Goal: Transaction & Acquisition: Purchase product/service

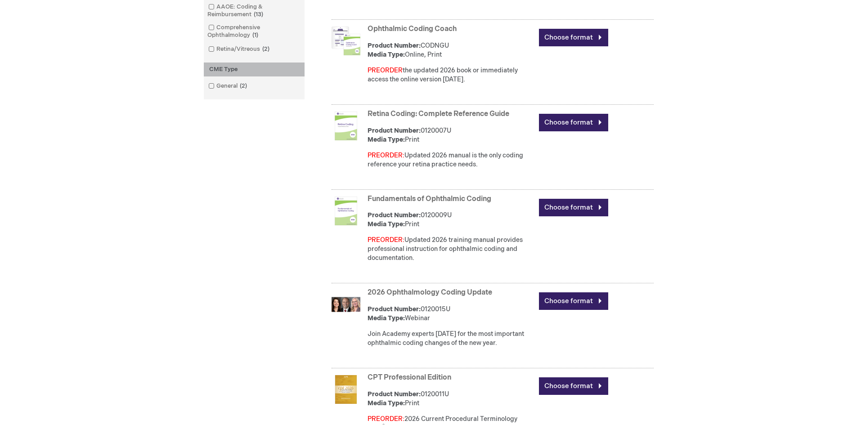
scroll to position [405, 0]
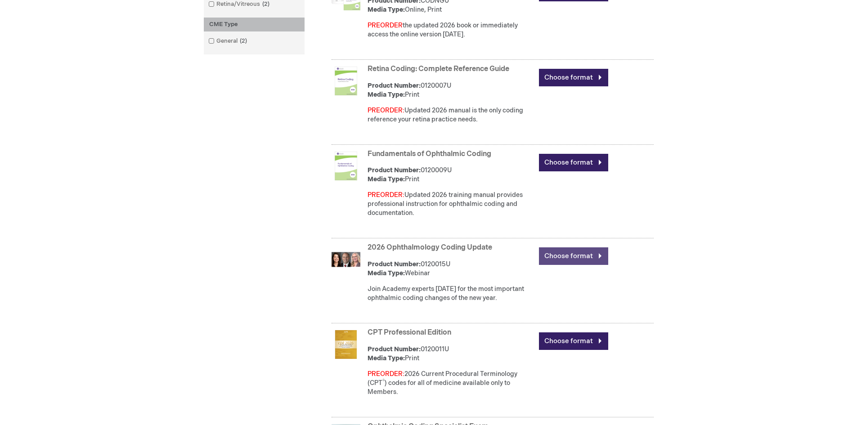
click at [599, 254] on link "Choose format" at bounding box center [573, 256] width 69 height 18
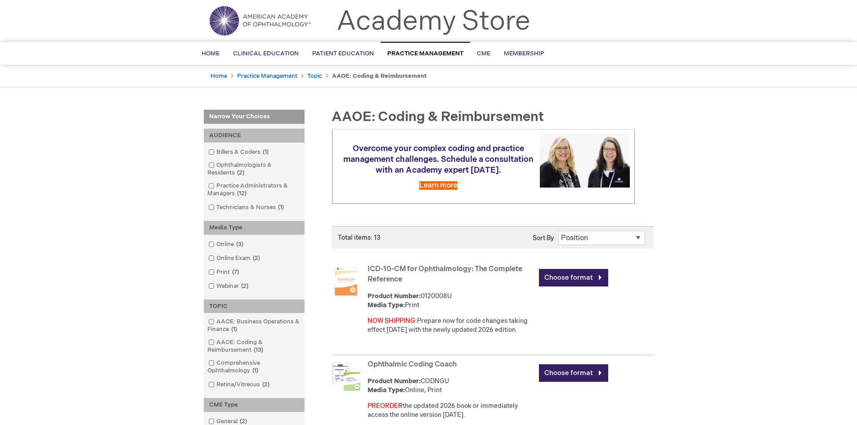
scroll to position [45, 0]
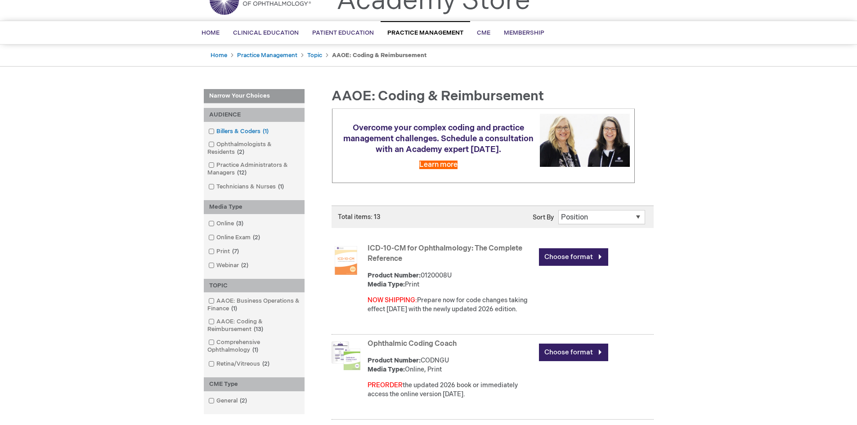
click at [216, 131] on span at bounding box center [216, 131] width 0 height 7
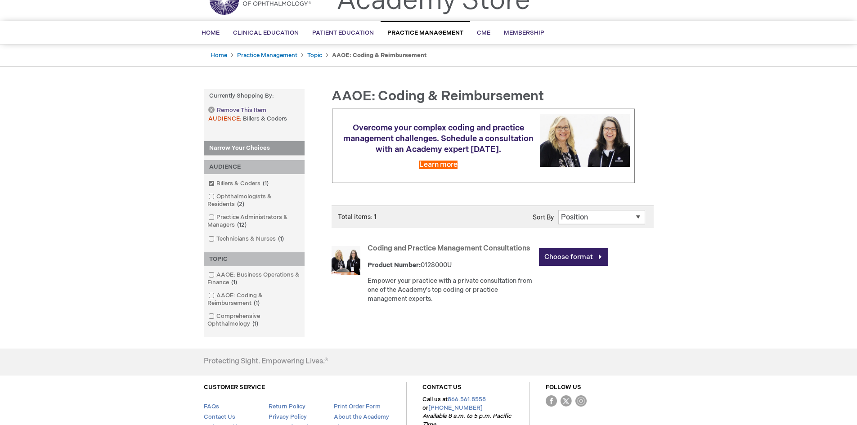
click at [211, 110] on link "Remove This Item" at bounding box center [237, 111] width 58 height 8
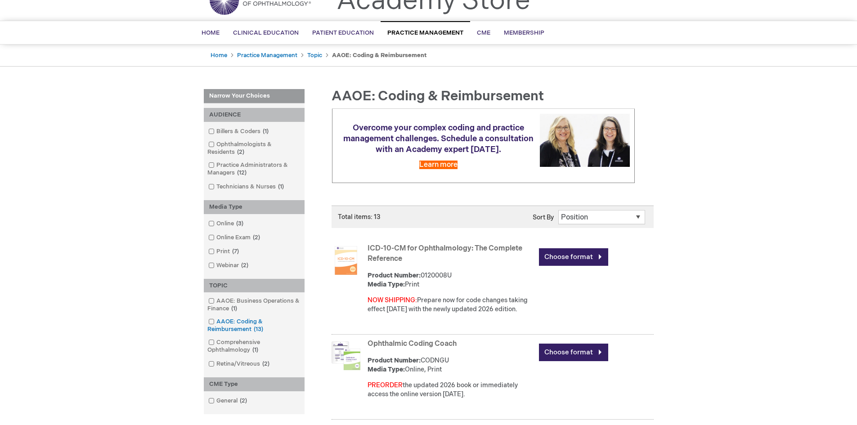
click at [216, 322] on span at bounding box center [216, 321] width 0 height 7
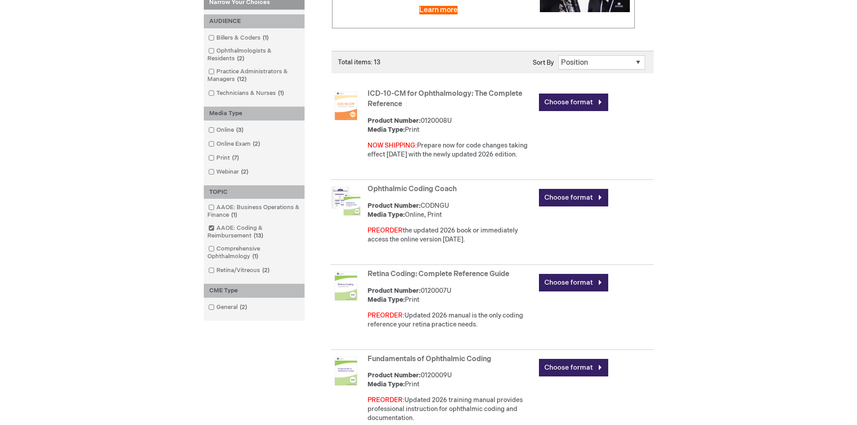
scroll to position [225, 0]
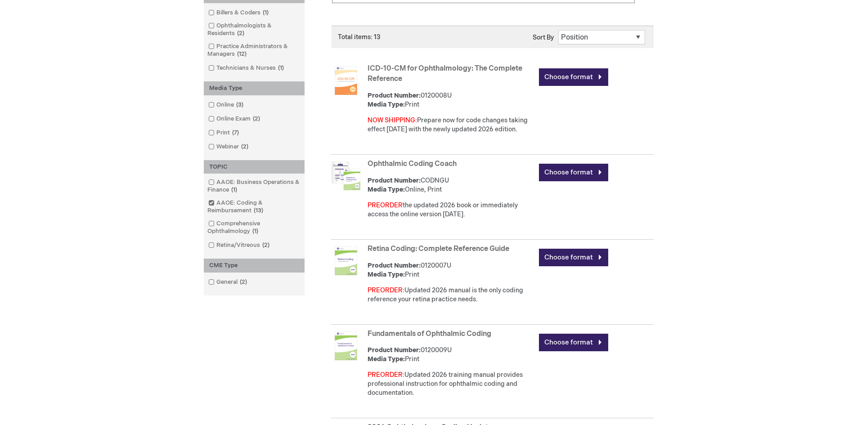
click at [216, 225] on span at bounding box center [216, 223] width 0 height 7
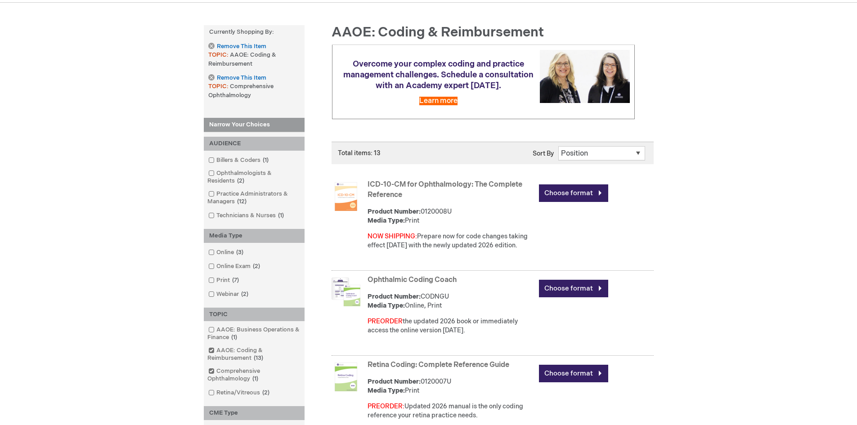
scroll to position [89, 0]
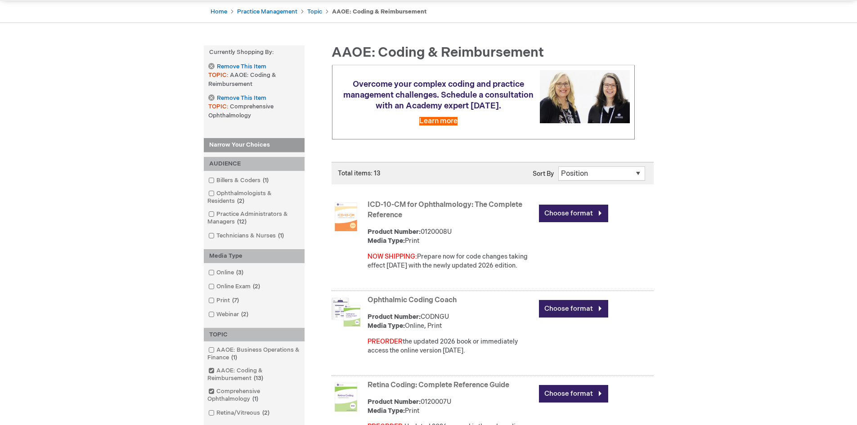
click at [443, 299] on link "Ophthalmic Coding Coach" at bounding box center [411, 300] width 89 height 9
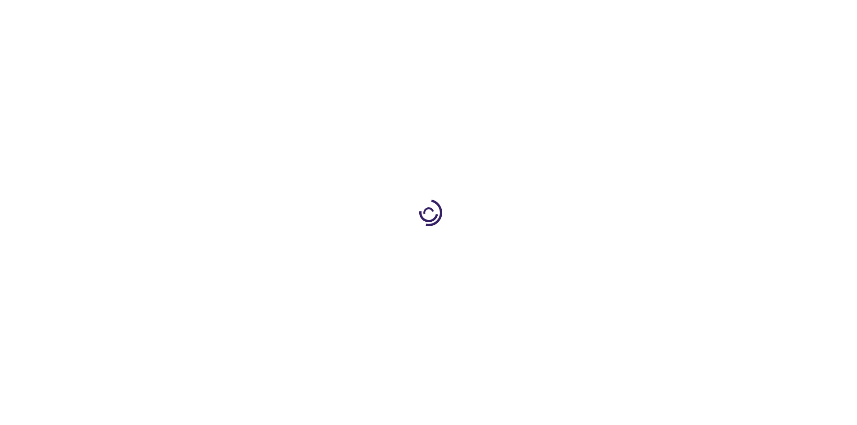
type input "0"
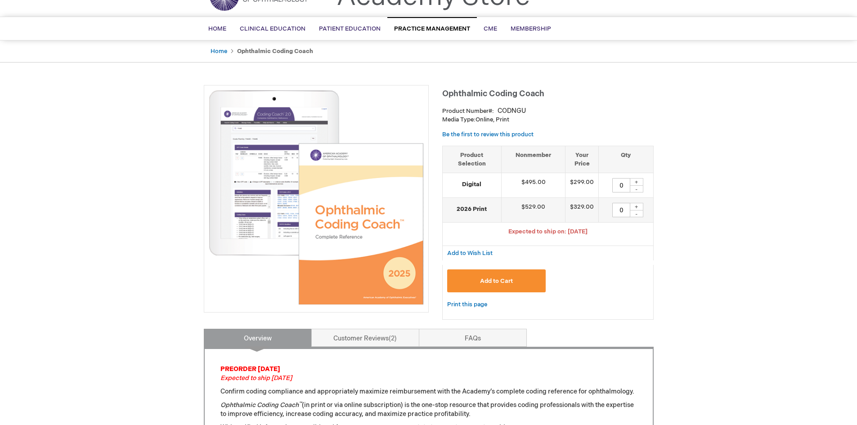
scroll to position [45, 0]
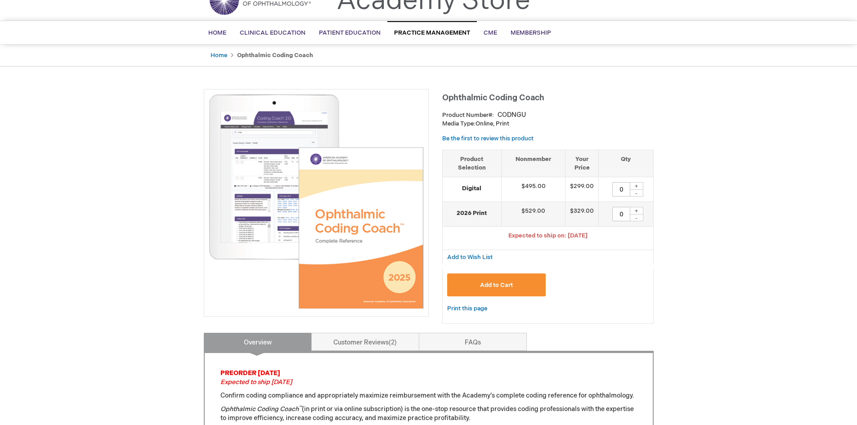
click at [336, 256] on img at bounding box center [316, 201] width 215 height 215
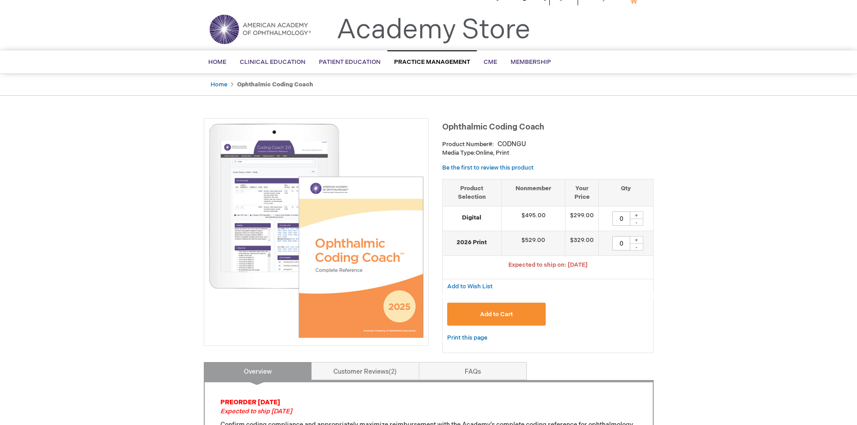
scroll to position [0, 0]
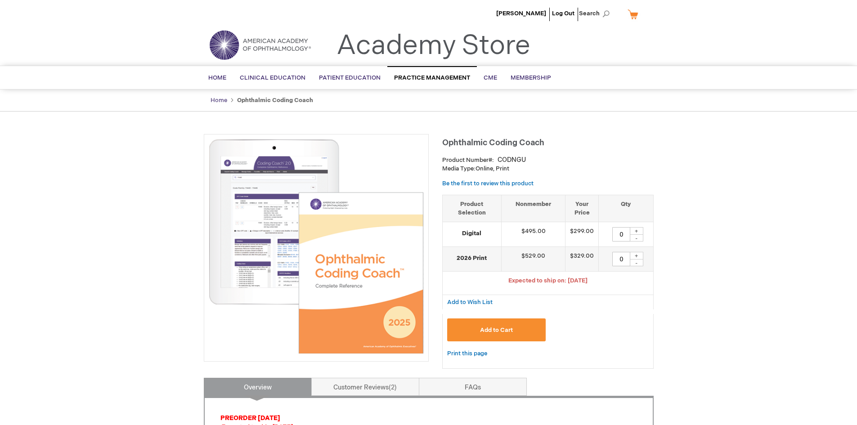
click at [217, 102] on link "Home" at bounding box center [218, 100] width 17 height 7
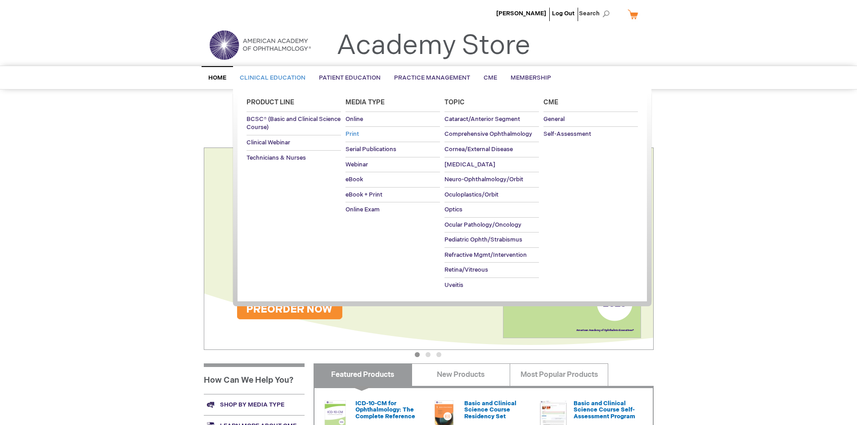
click at [357, 132] on span "Print" at bounding box center [351, 133] width 13 height 7
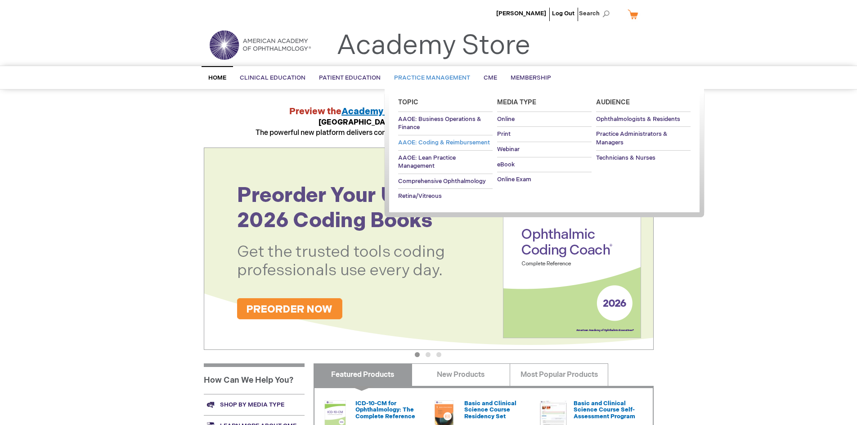
click at [426, 143] on span "AAOE: Coding & Reimbursement" at bounding box center [444, 142] width 92 height 7
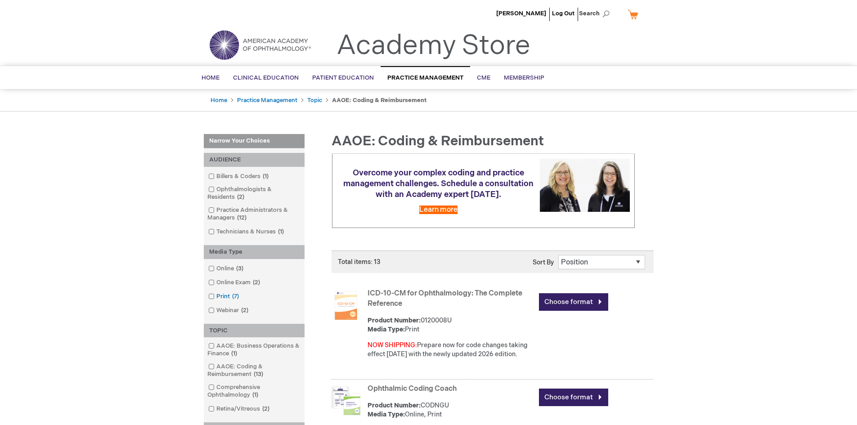
click at [215, 296] on link "Print 7 items" at bounding box center [224, 296] width 36 height 9
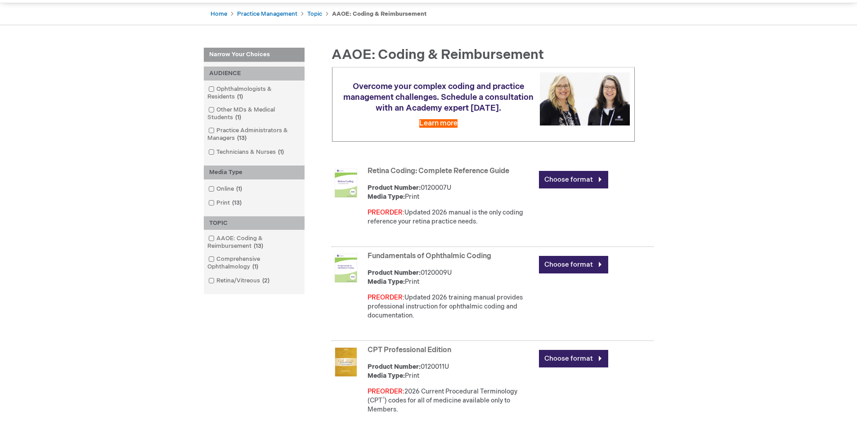
scroll to position [90, 0]
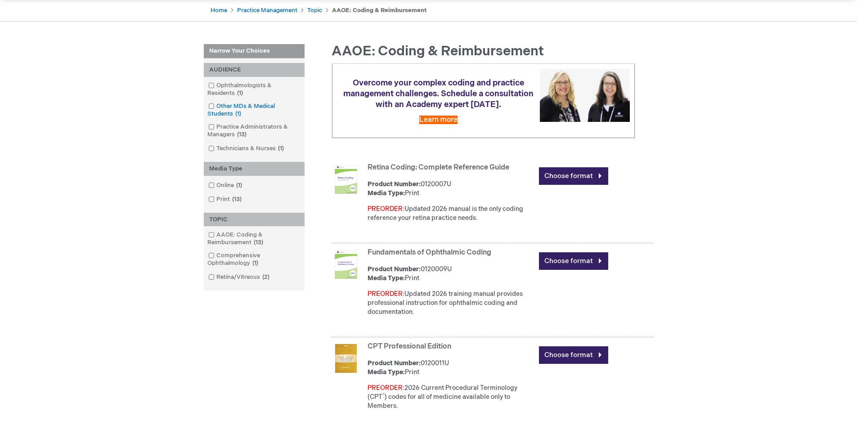
click at [216, 106] on span at bounding box center [216, 106] width 0 height 7
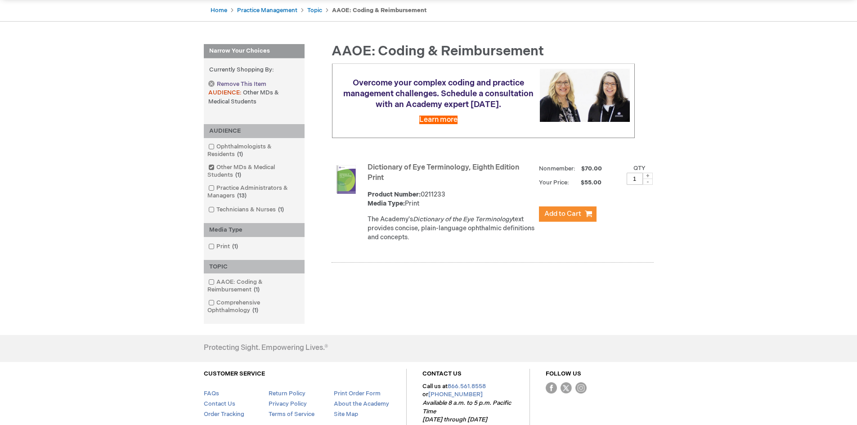
click at [210, 84] on link "Remove This Item" at bounding box center [237, 85] width 58 height 8
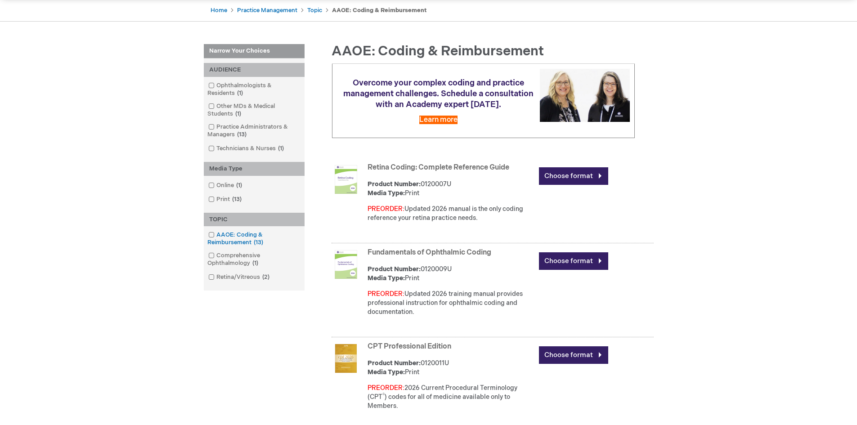
click at [216, 235] on span at bounding box center [216, 234] width 0 height 7
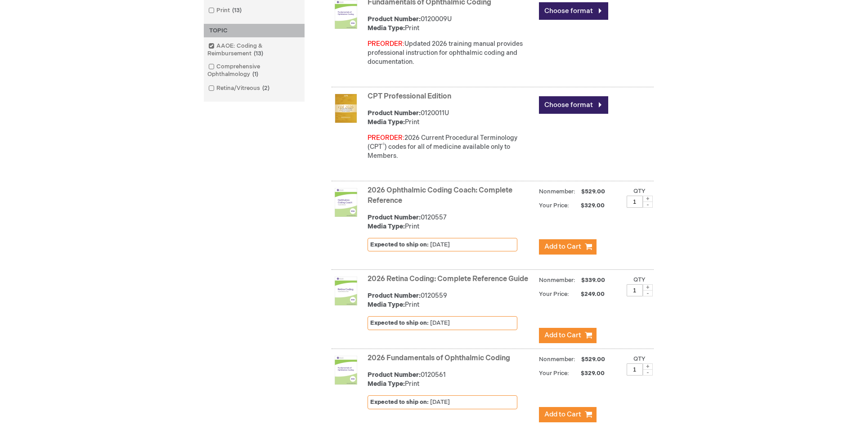
scroll to position [360, 0]
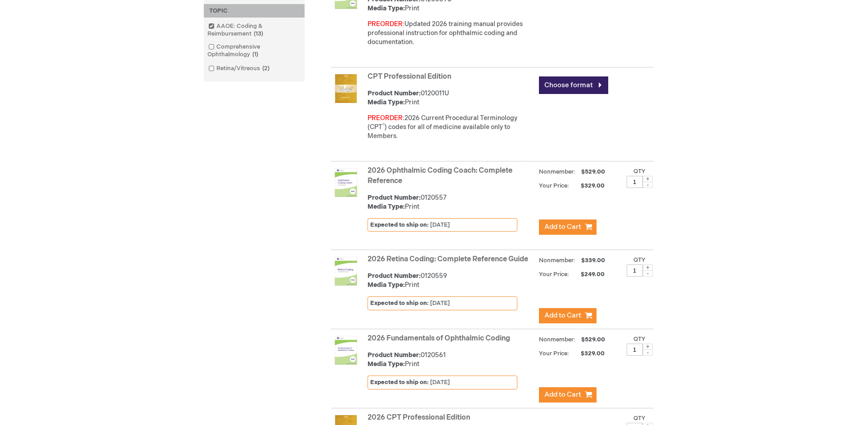
click at [418, 171] on link "2026 Ophthalmic Coding Coach: Complete Reference" at bounding box center [439, 175] width 145 height 19
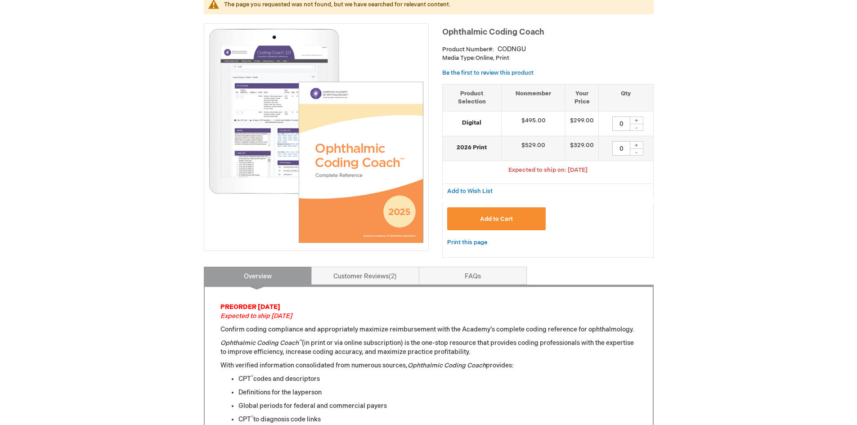
scroll to position [135, 0]
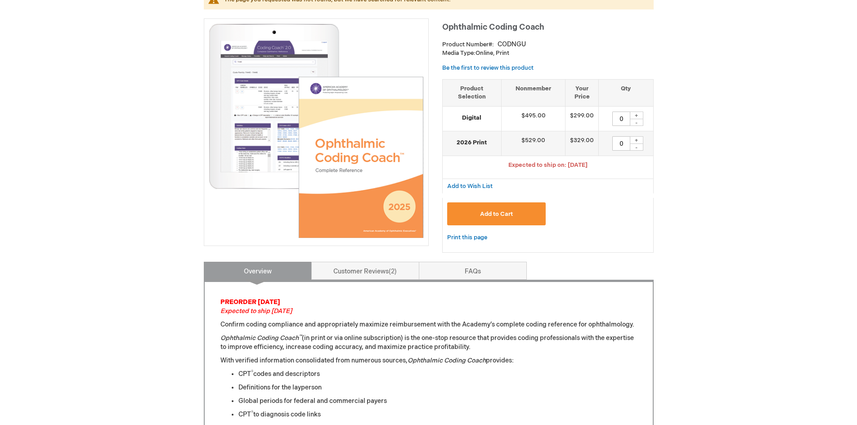
click at [279, 160] on img at bounding box center [316, 130] width 215 height 215
drag, startPoint x: 279, startPoint y: 160, endPoint x: 270, endPoint y: 159, distance: 9.5
click at [270, 159] on img at bounding box center [316, 130] width 215 height 215
click at [634, 115] on div "+" at bounding box center [636, 116] width 13 height 8
type input "1"
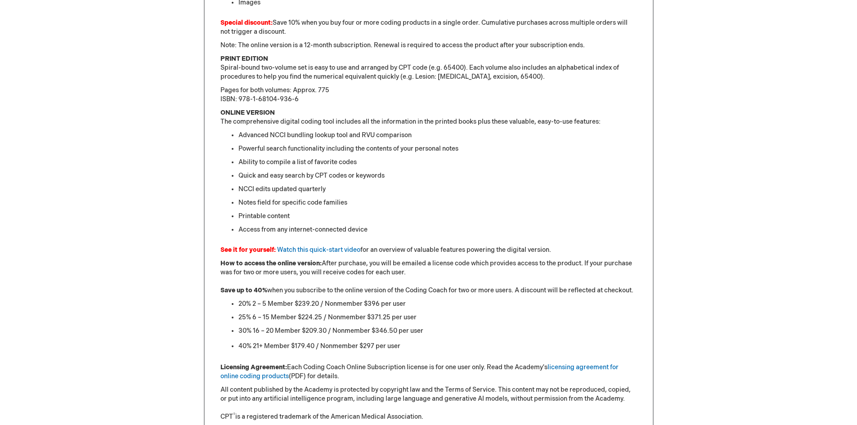
scroll to position [675, 0]
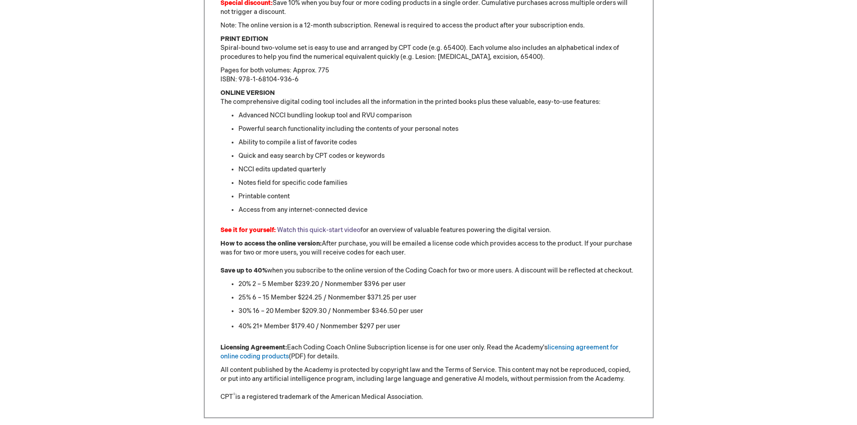
click at [305, 230] on link "Watch this quick-start video" at bounding box center [318, 230] width 83 height 8
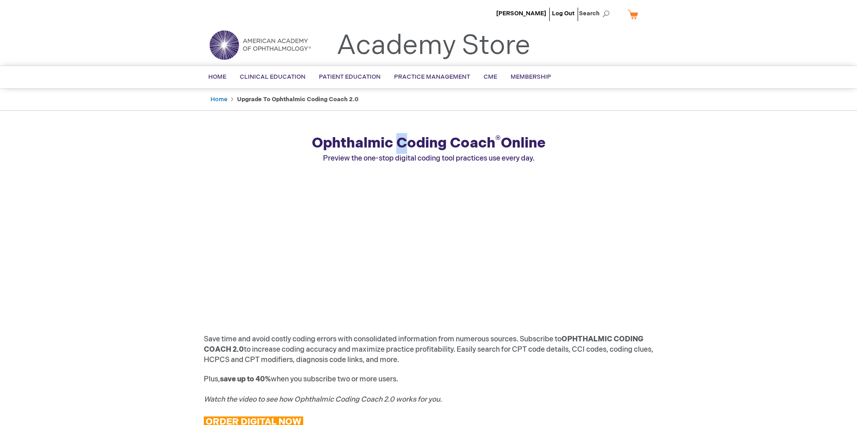
drag, startPoint x: 405, startPoint y: 143, endPoint x: 394, endPoint y: 143, distance: 10.8
click at [394, 143] on strong "Ophthalmic Coding Coach ® Online" at bounding box center [429, 143] width 234 height 18
drag, startPoint x: 390, startPoint y: 143, endPoint x: 313, endPoint y: 146, distance: 76.9
click at [313, 145] on strong "Ophthalmic Coding Coach ® Online" at bounding box center [429, 143] width 234 height 18
click at [549, 147] on div "Ophthalmic Coding Coach ® Online Preview the one-stop digital coding tool pract…" at bounding box center [429, 148] width 450 height 31
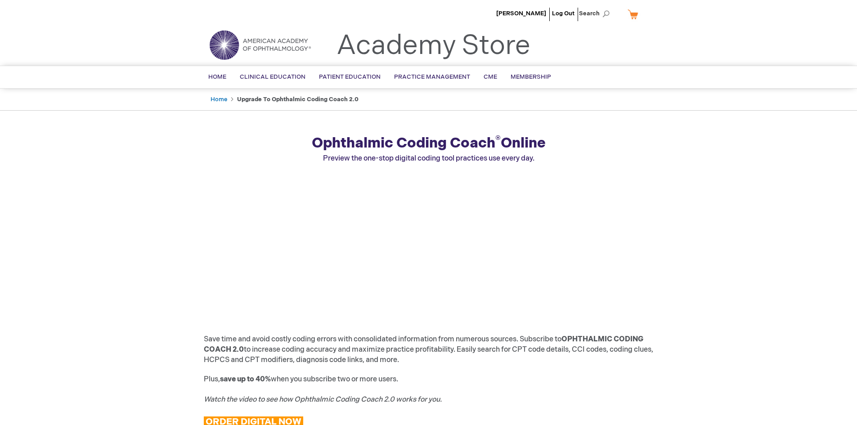
drag, startPoint x: 544, startPoint y: 143, endPoint x: 307, endPoint y: 143, distance: 237.5
click at [307, 143] on div "Ophthalmic Coding Coach ® Online Preview the one-stop digital coding tool pract…" at bounding box center [429, 148] width 450 height 31
click at [296, 147] on div "Ophthalmic Coding Coach ® Online Preview the one-stop digital coding tool pract…" at bounding box center [429, 148] width 450 height 31
drag, startPoint x: 545, startPoint y: 143, endPoint x: 305, endPoint y: 147, distance: 239.8
click at [305, 147] on div "Ophthalmic Coding Coach ® Online Preview the one-stop digital coding tool pract…" at bounding box center [429, 148] width 450 height 31
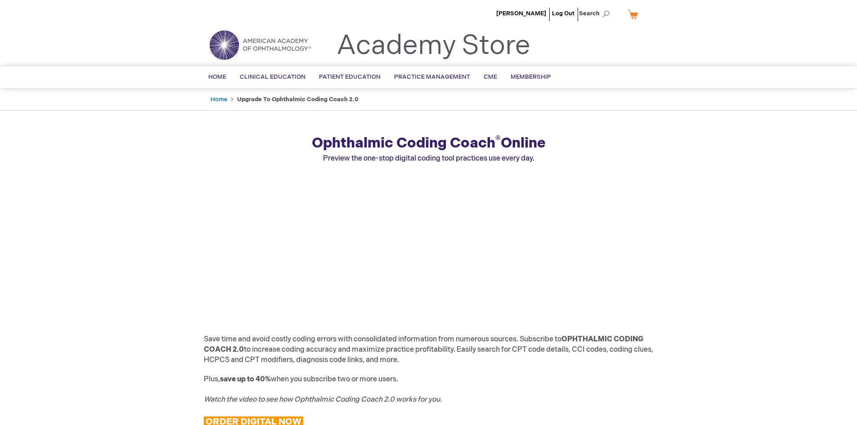
click at [293, 144] on div "Ophthalmic Coding Coach ® Online Preview the one-stop digital coding tool pract…" at bounding box center [429, 148] width 450 height 31
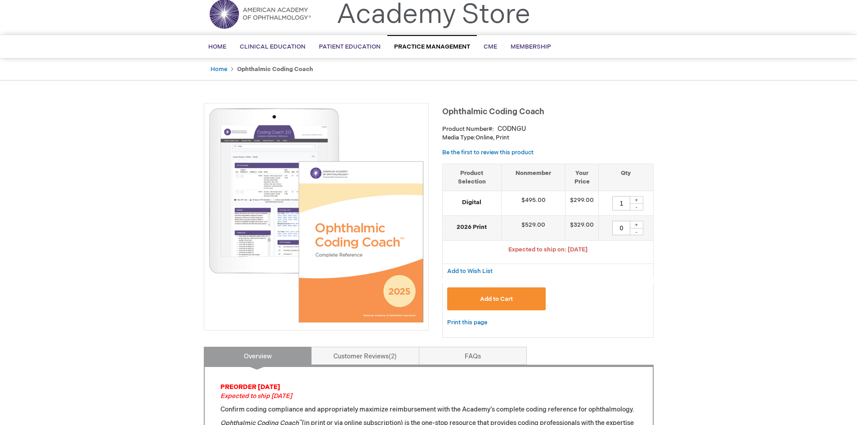
scroll to position [26, 0]
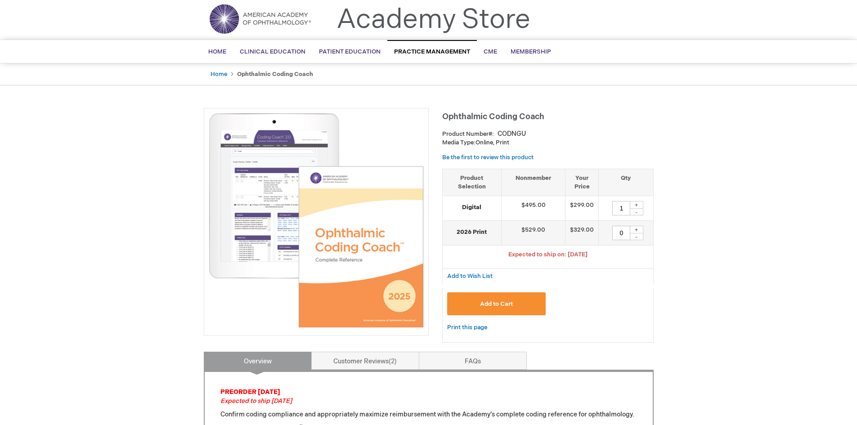
click at [510, 305] on span "Add to Cart" at bounding box center [496, 303] width 33 height 7
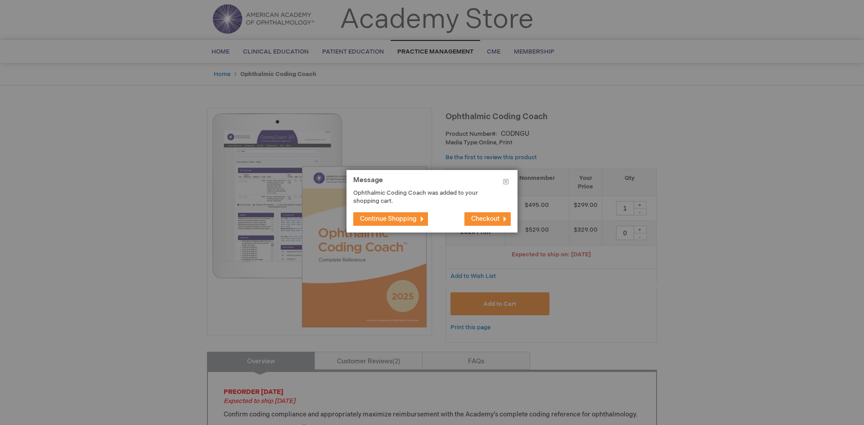
click at [414, 216] on span "Continue Shopping" at bounding box center [388, 219] width 57 height 8
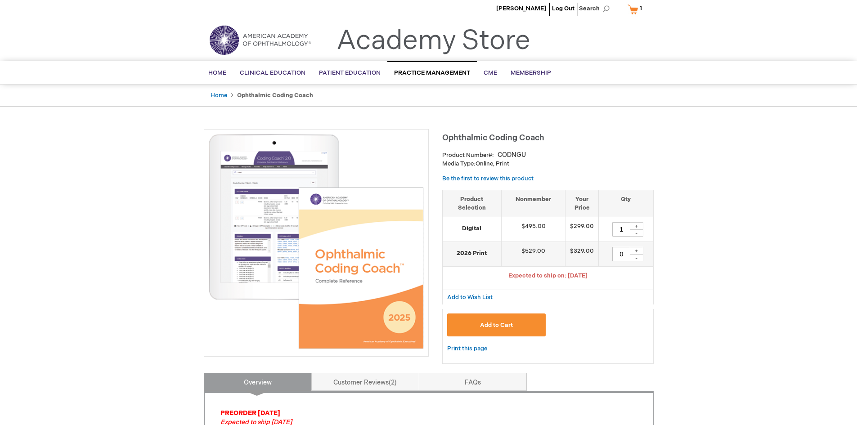
scroll to position [0, 0]
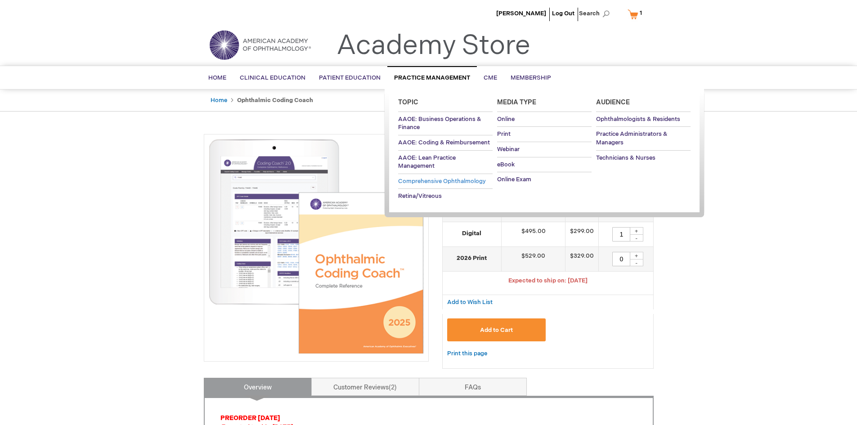
click at [453, 180] on span "Comprehensive Ophthalmology" at bounding box center [442, 181] width 88 height 7
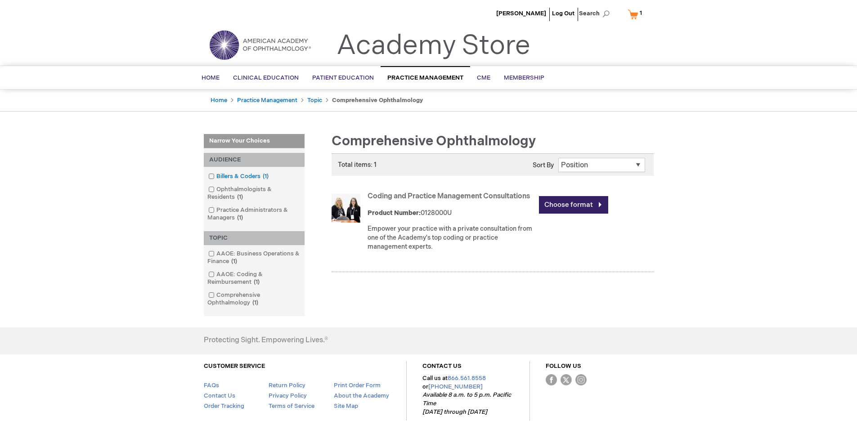
click at [216, 175] on span at bounding box center [216, 176] width 0 height 7
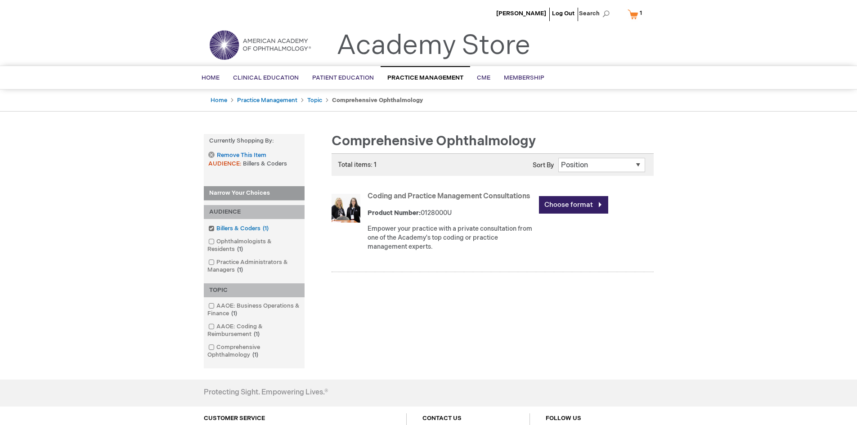
click at [216, 228] on span at bounding box center [216, 228] width 0 height 7
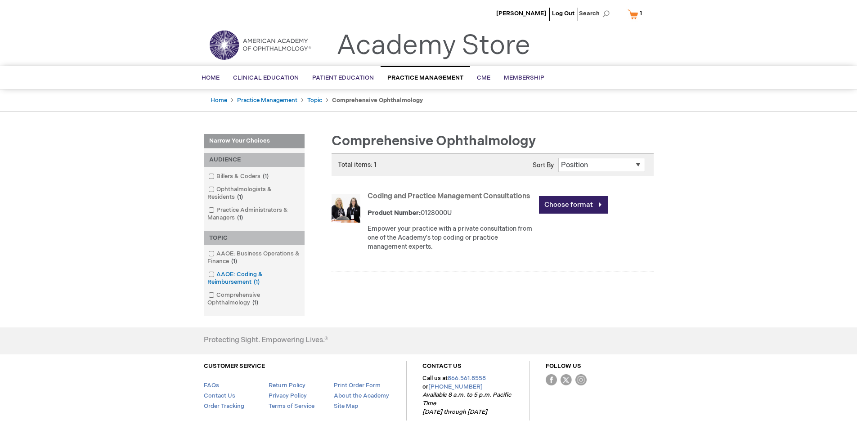
click at [216, 272] on span at bounding box center [216, 274] width 0 height 7
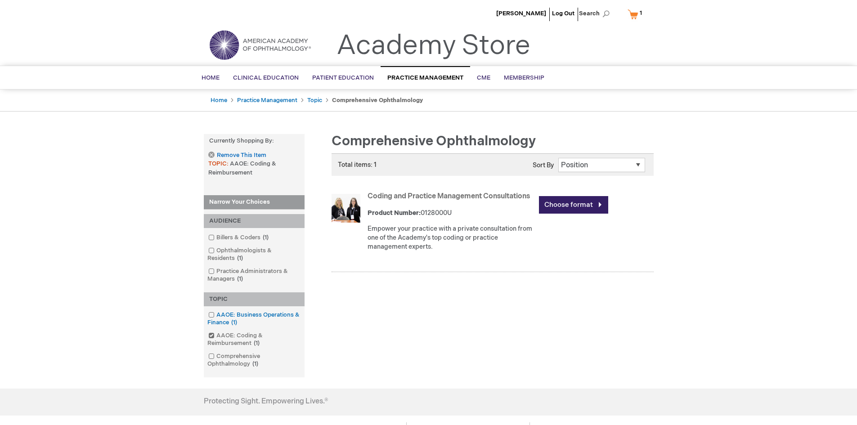
click at [216, 314] on span at bounding box center [216, 314] width 0 height 7
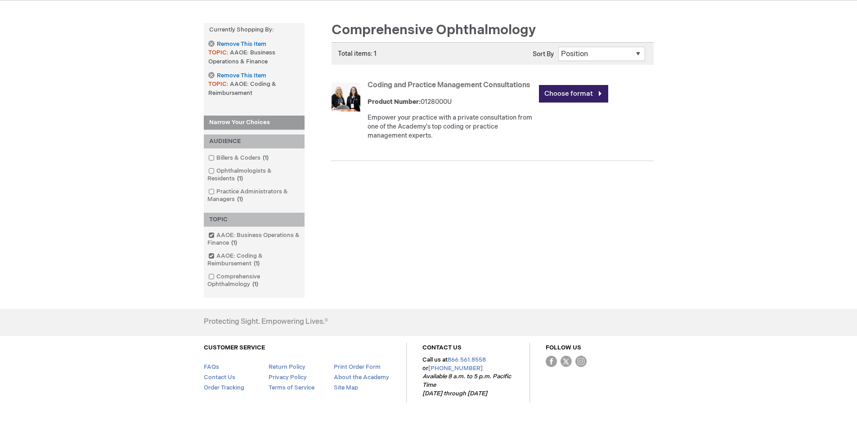
scroll to position [135, 0]
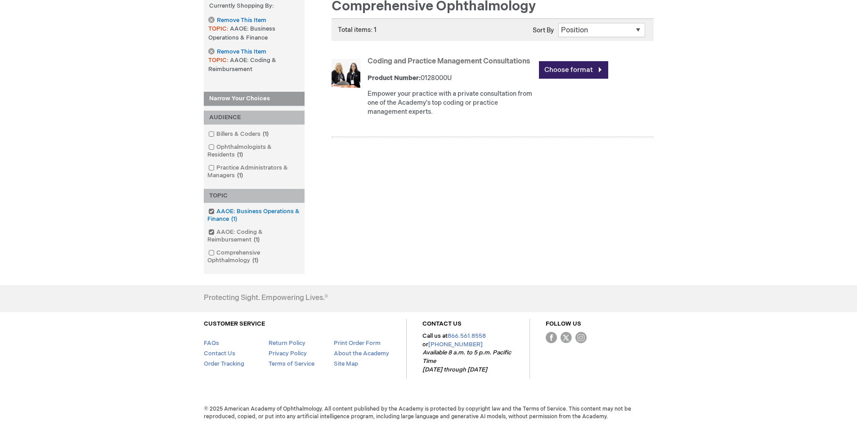
click at [216, 211] on span at bounding box center [216, 211] width 0 height 7
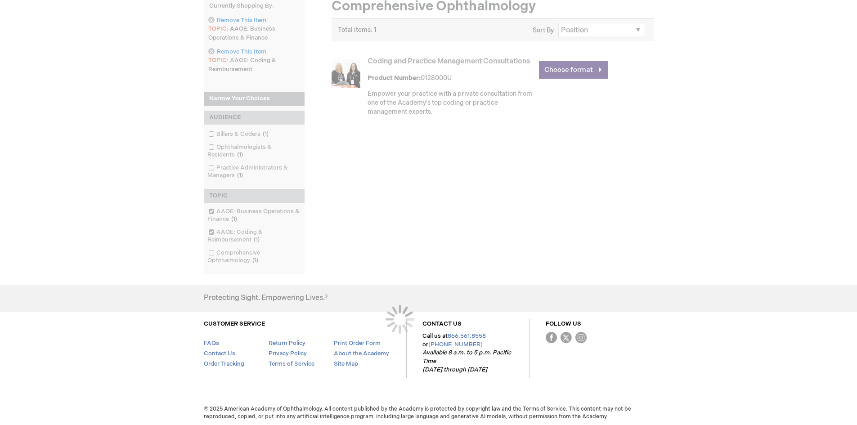
scroll to position [106, 0]
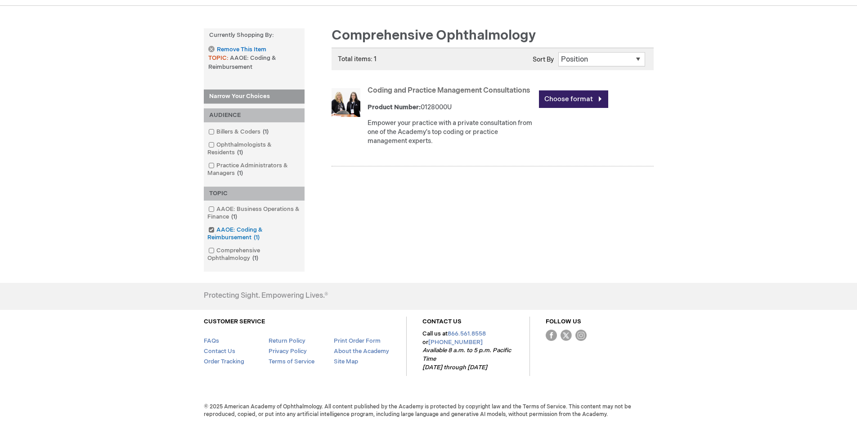
click at [216, 232] on span at bounding box center [216, 229] width 0 height 7
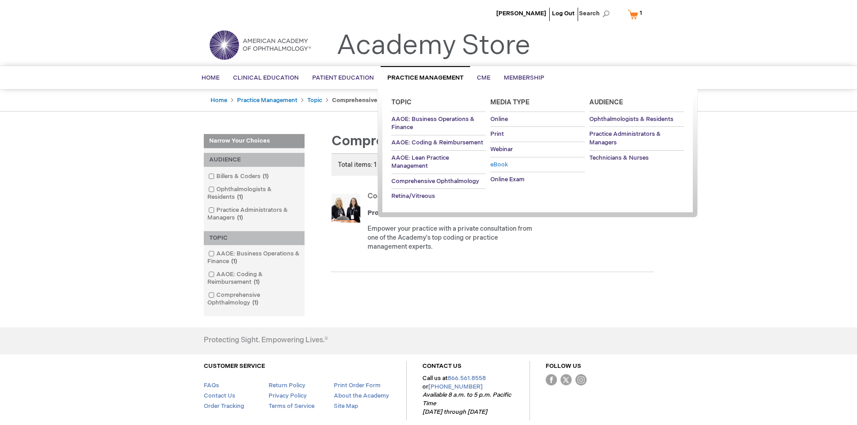
click at [497, 165] on span "eBook" at bounding box center [499, 164] width 18 height 7
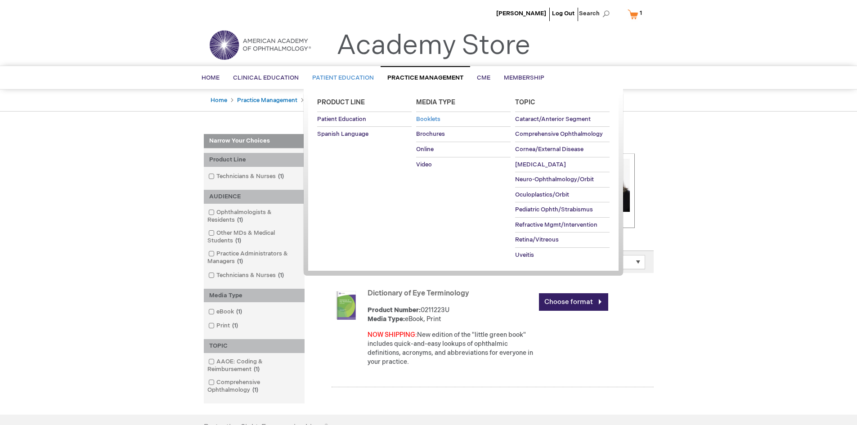
click at [433, 118] on span "Booklets" at bounding box center [428, 119] width 24 height 7
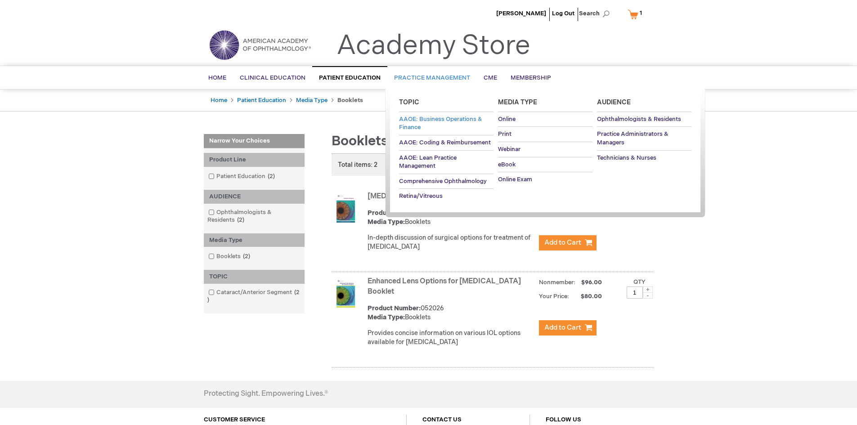
click at [437, 121] on span "AAOE: Business Operations & Finance" at bounding box center [440, 124] width 83 height 16
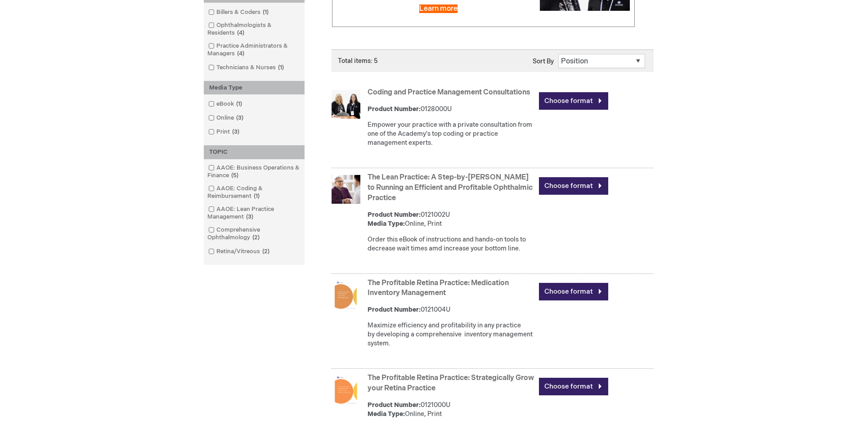
scroll to position [135, 0]
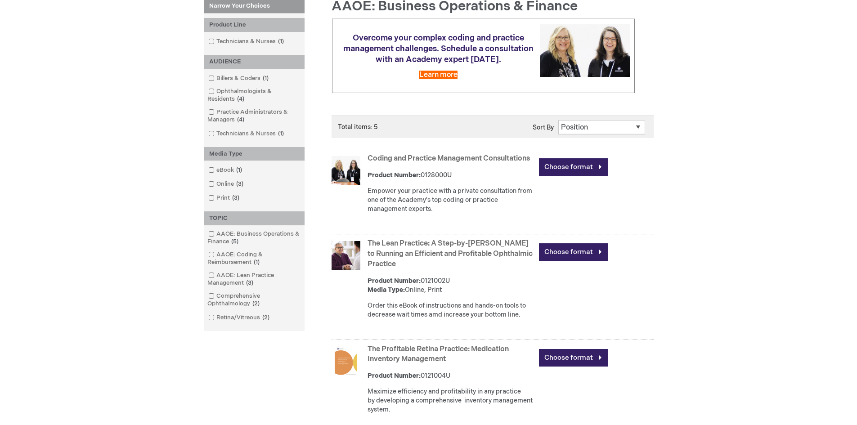
click at [432, 264] on link "The Lean Practice: A Step-by-[PERSON_NAME] to Running an Efficient and Profitab…" at bounding box center [449, 253] width 165 height 29
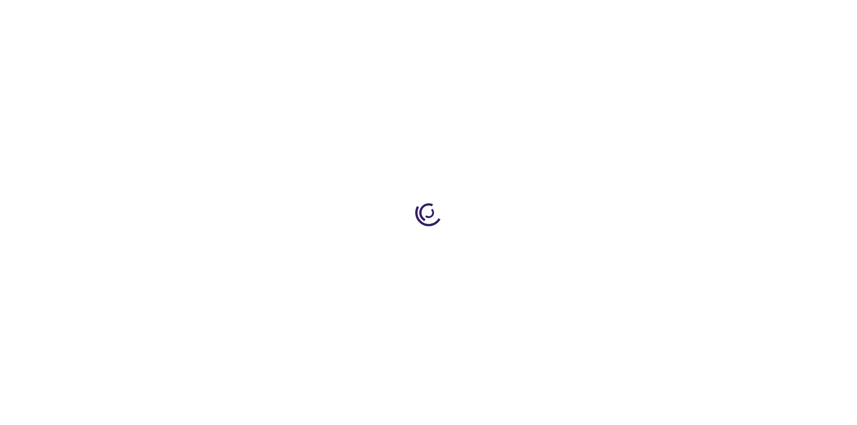
type input "0"
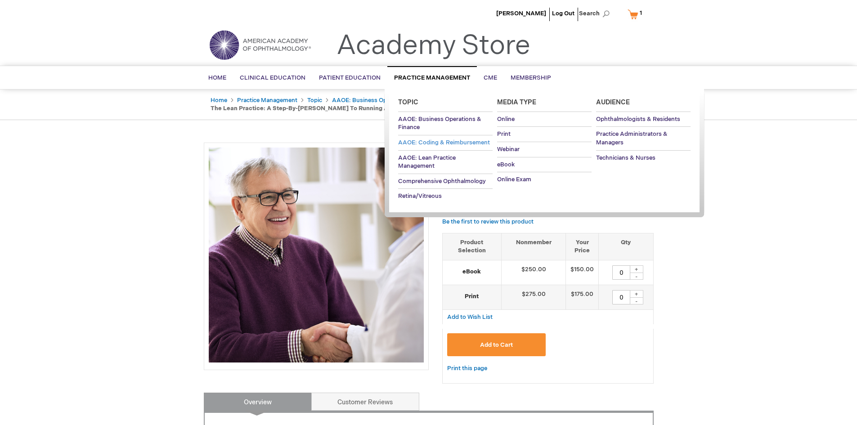
click at [457, 141] on span "AAOE: Coding & Reimbursement" at bounding box center [444, 142] width 92 height 7
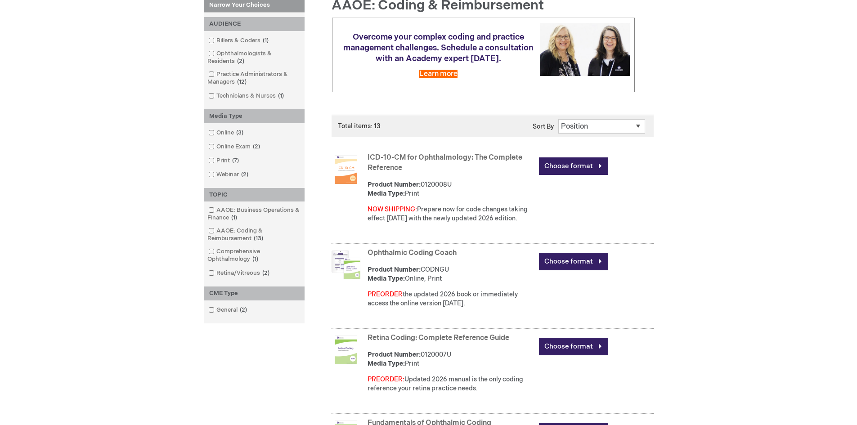
scroll to position [135, 0]
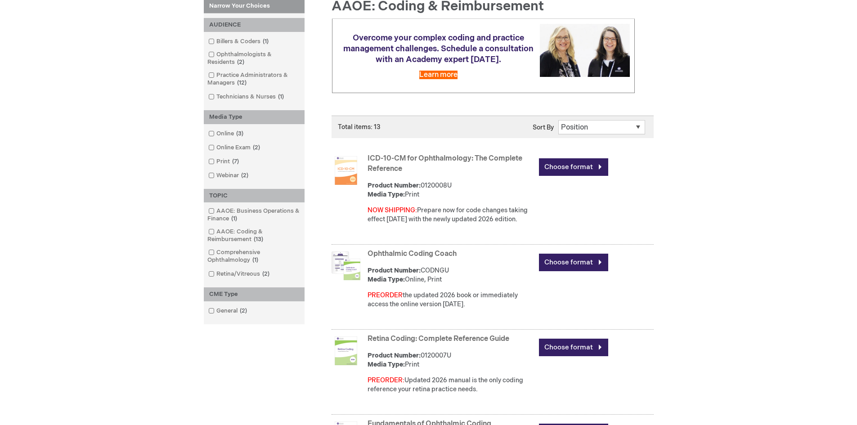
click at [441, 157] on link "ICD-10-CM for Ophthalmology: The Complete Reference" at bounding box center [444, 163] width 155 height 19
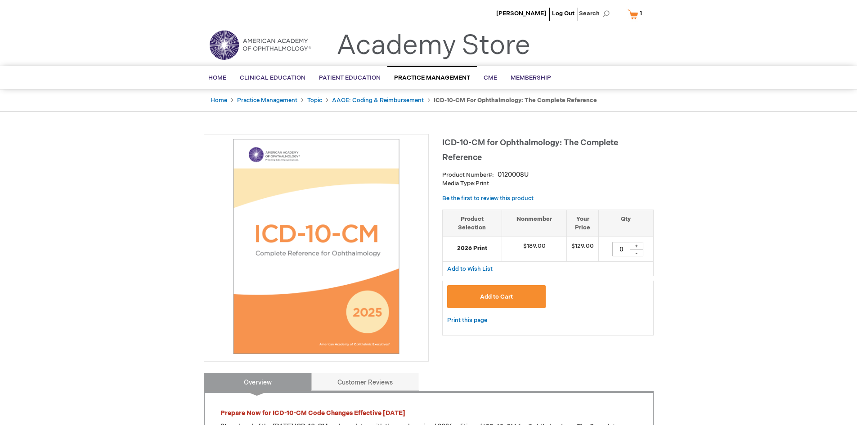
click at [341, 281] on img at bounding box center [316, 246] width 215 height 215
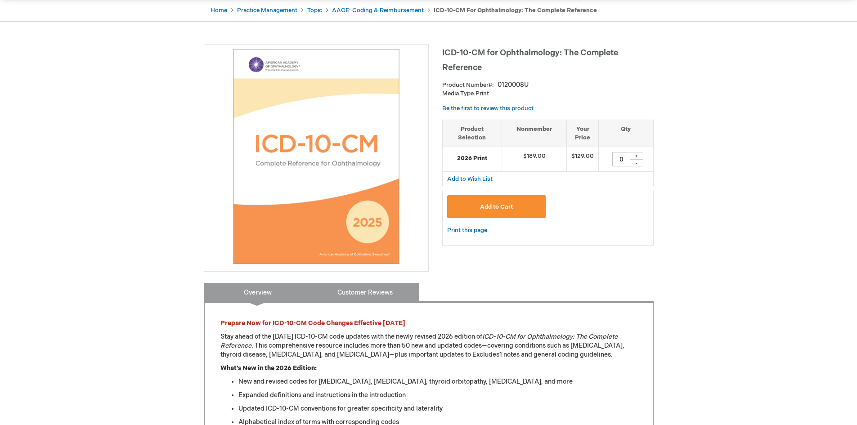
click at [367, 294] on link "Customer Reviews" at bounding box center [365, 292] width 108 height 18
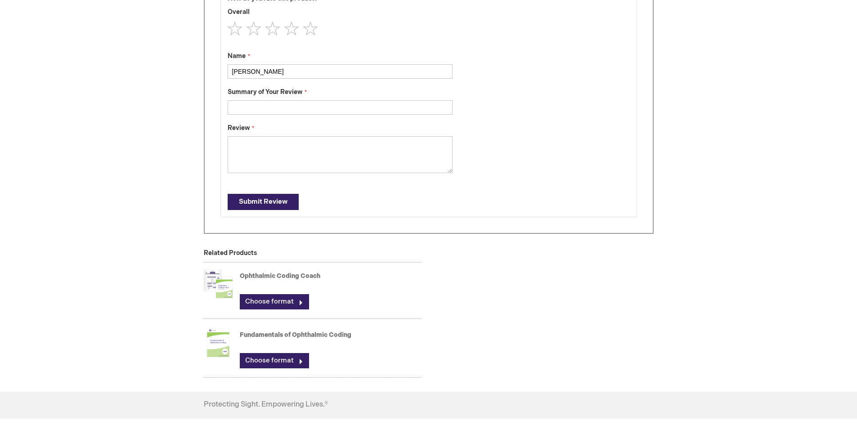
scroll to position [573, 0]
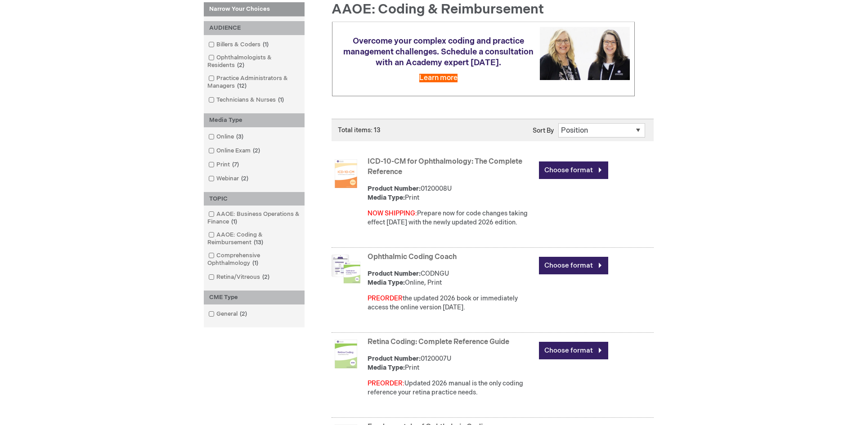
click at [406, 161] on link "ICD-10-CM for Ophthalmology: The Complete Reference" at bounding box center [444, 166] width 155 height 19
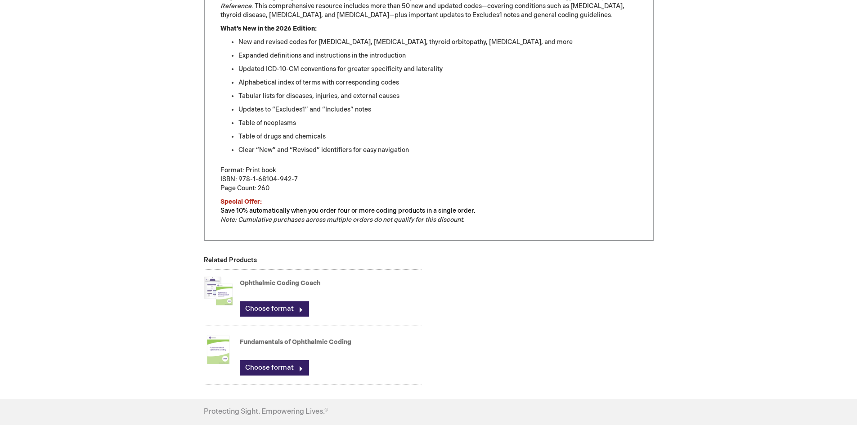
scroll to position [450, 0]
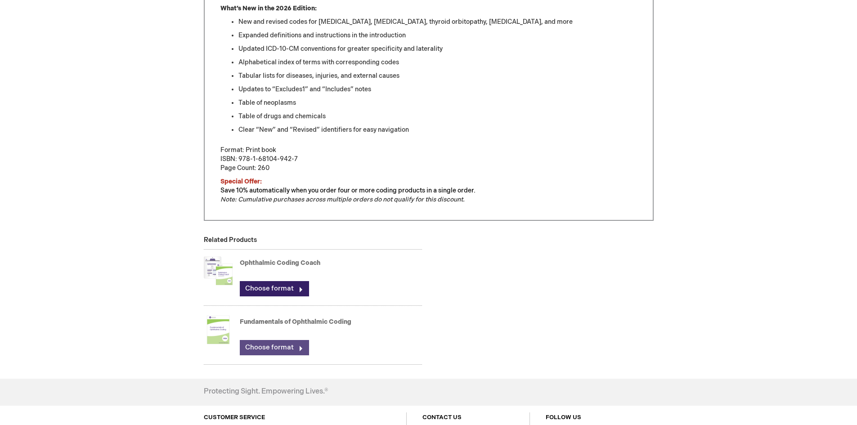
click at [302, 346] on link "Choose format" at bounding box center [274, 347] width 69 height 15
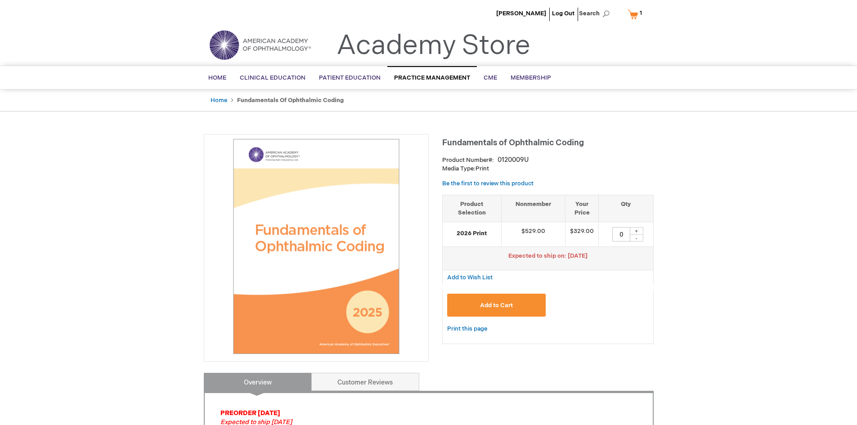
click at [636, 11] on link "My Cart 1 1 items" at bounding box center [637, 14] width 22 height 16
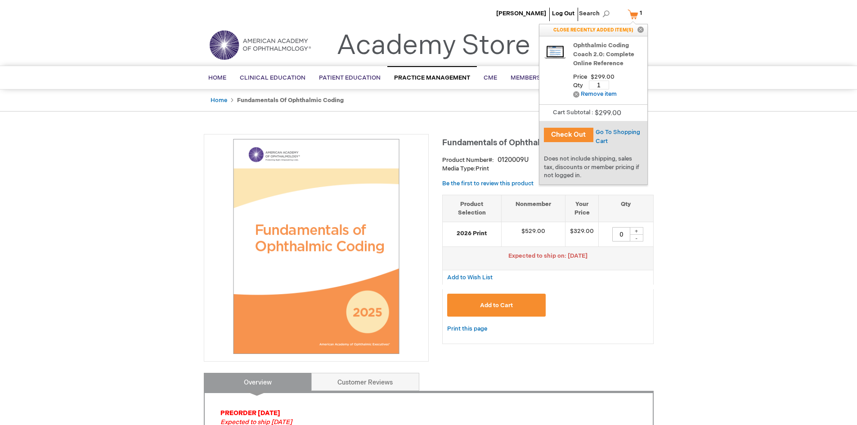
click at [568, 133] on button "Check Out" at bounding box center [568, 135] width 49 height 14
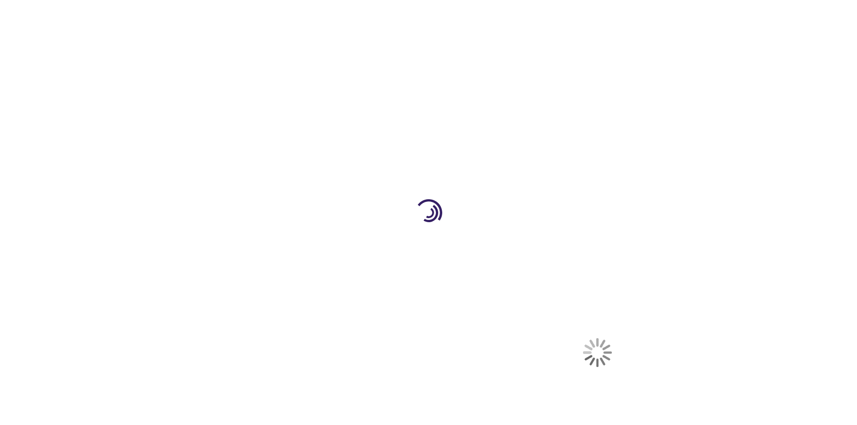
select select "US"
select select "52"
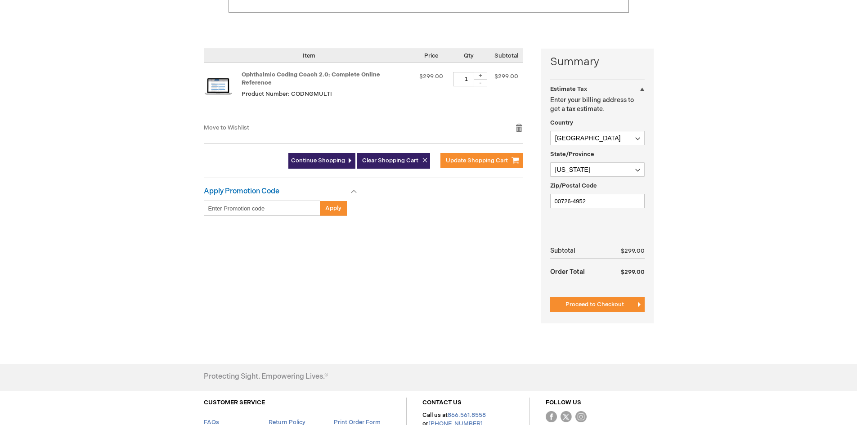
scroll to position [38, 0]
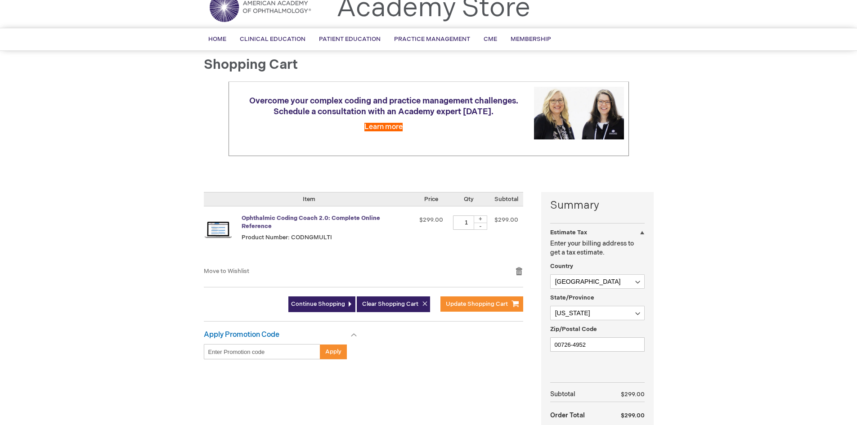
click at [359, 217] on link "Ophthalmic Coding Coach 2.0: Complete Online Reference" at bounding box center [311, 223] width 139 height 16
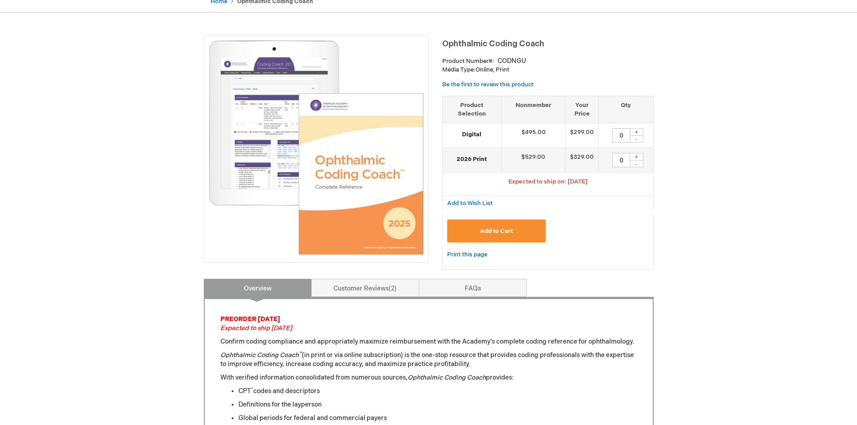
scroll to position [180, 0]
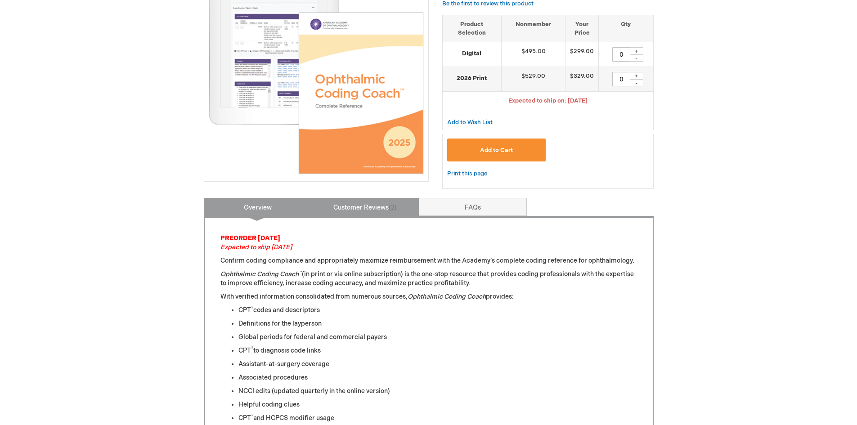
click at [381, 209] on link "Customer Reviews 2" at bounding box center [365, 207] width 108 height 18
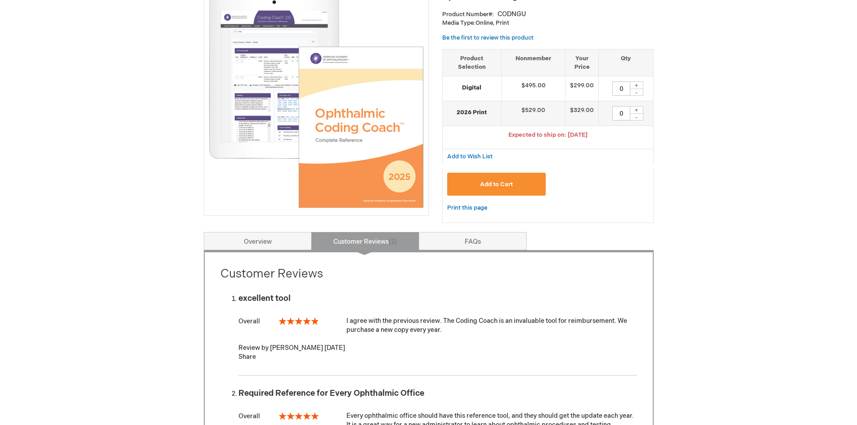
scroll to position [274, 0]
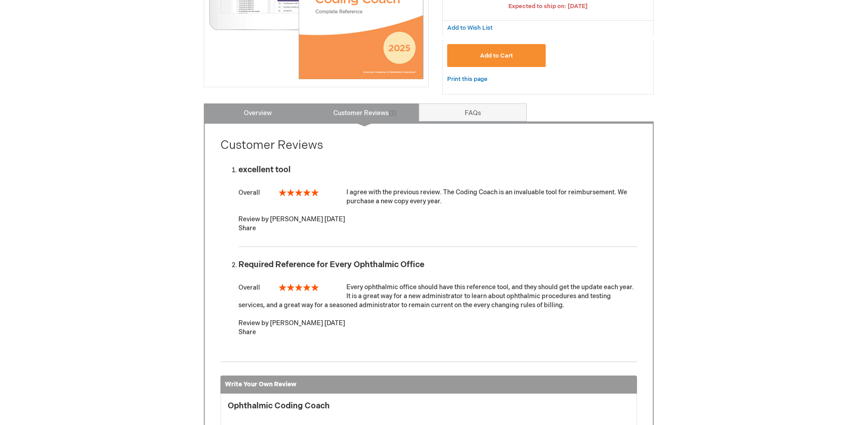
click at [282, 120] on link "Overview" at bounding box center [258, 112] width 108 height 18
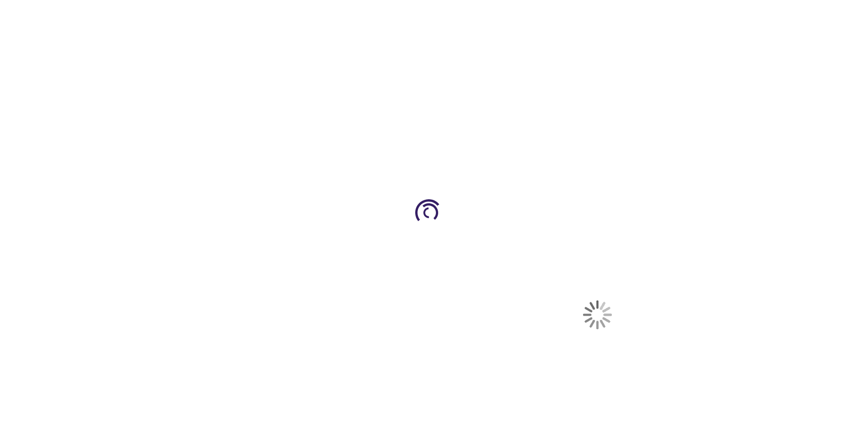
select select "US"
select select "52"
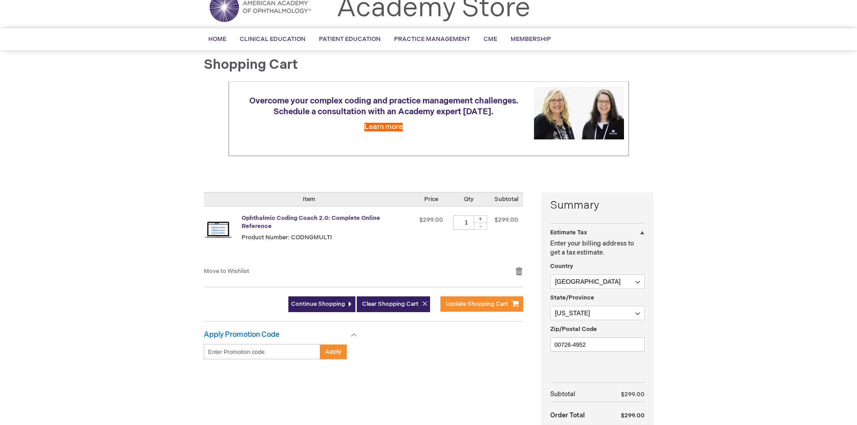
click at [334, 217] on link "Ophthalmic Coding Coach 2.0: Complete Online Reference" at bounding box center [311, 223] width 139 height 16
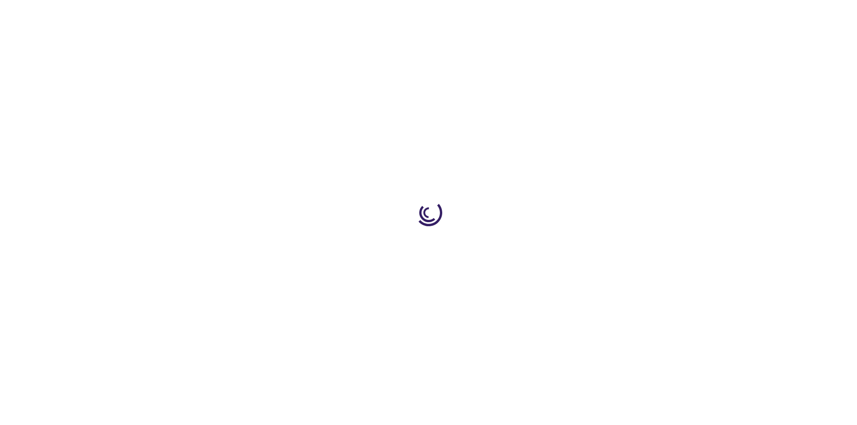
type input "0"
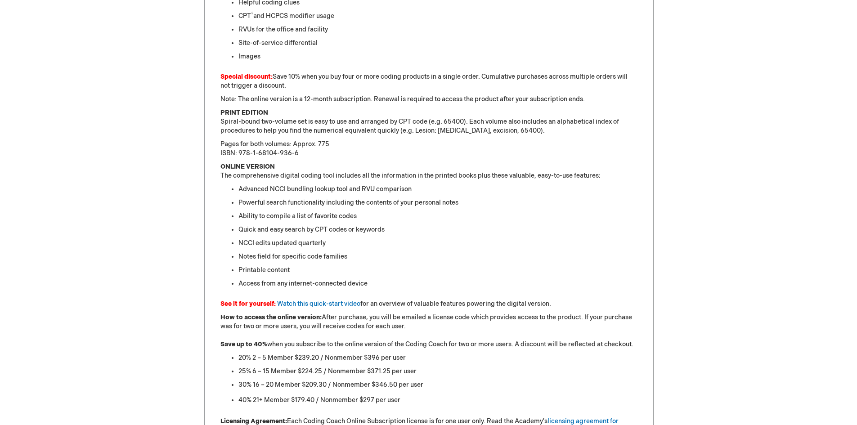
scroll to position [585, 0]
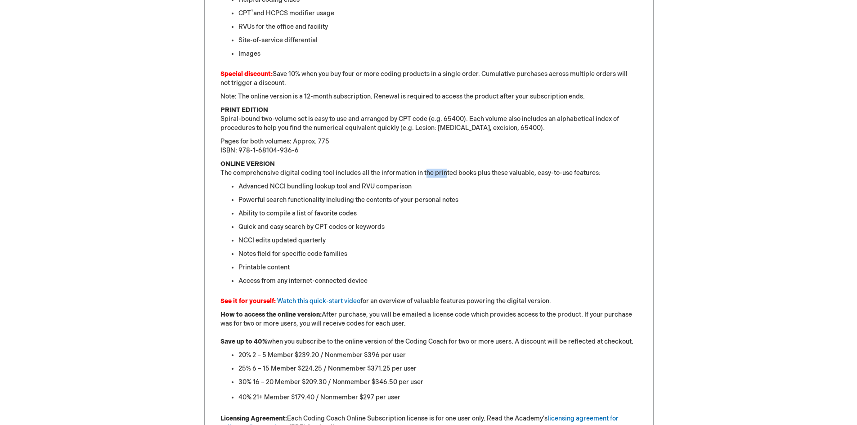
drag, startPoint x: 426, startPoint y: 175, endPoint x: 448, endPoint y: 177, distance: 21.7
click at [448, 177] on p "ONLINE VERSION The comprehensive digital coding tool includes all the informati…" at bounding box center [428, 169] width 416 height 18
click at [464, 186] on li "Advanced NCCI bundling lookup tool and RVU comparison" at bounding box center [437, 186] width 399 height 9
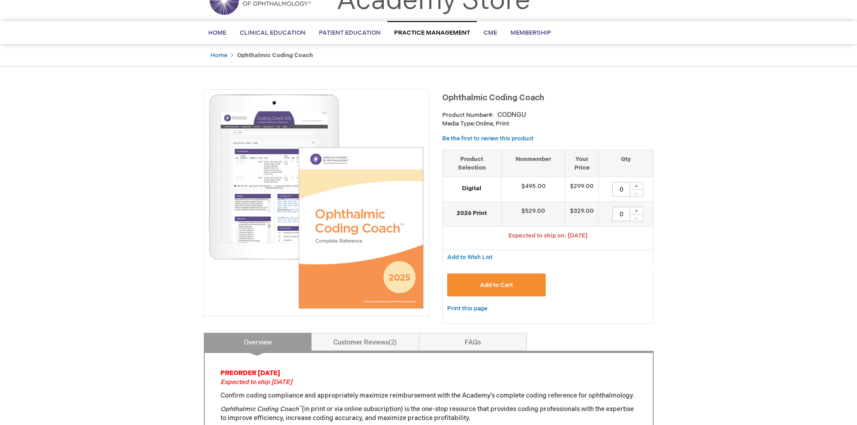
scroll to position [0, 0]
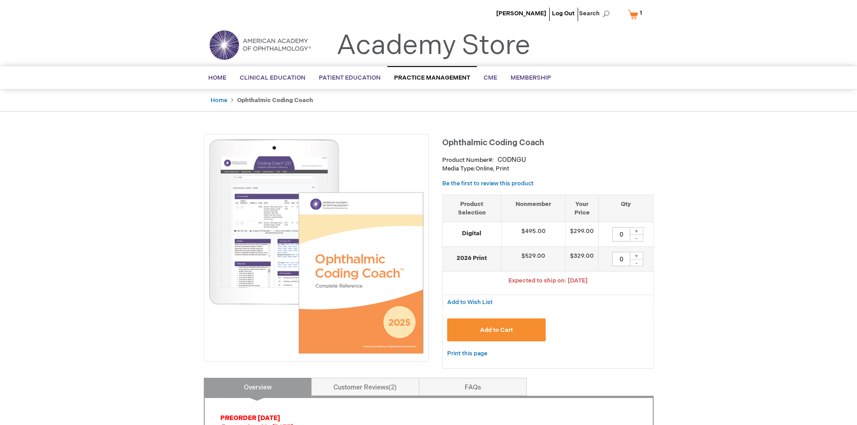
click at [636, 15] on link "My Cart 1 1 items" at bounding box center [637, 14] width 22 height 16
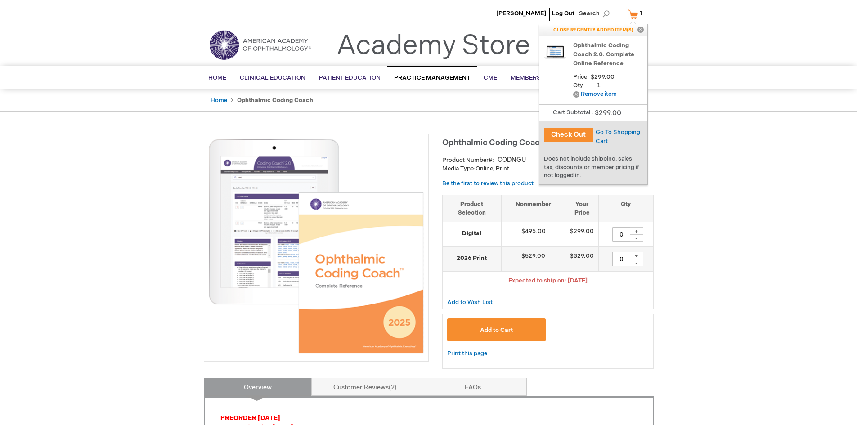
click at [601, 82] on input "1" at bounding box center [599, 85] width 20 height 9
type input "2"
click at [628, 85] on span "Update" at bounding box center [627, 84] width 20 height 7
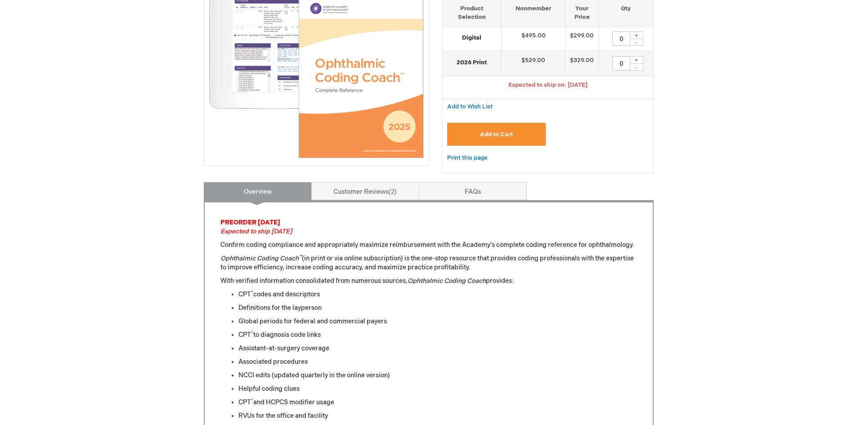
scroll to position [90, 0]
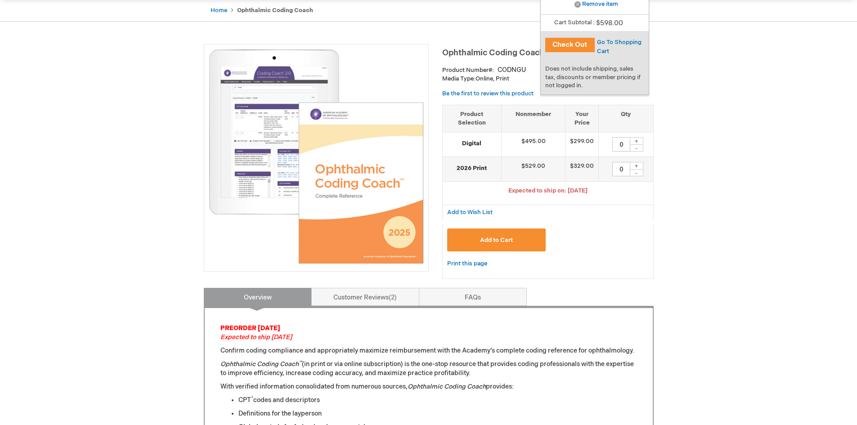
click at [572, 48] on button "Check Out" at bounding box center [569, 45] width 49 height 14
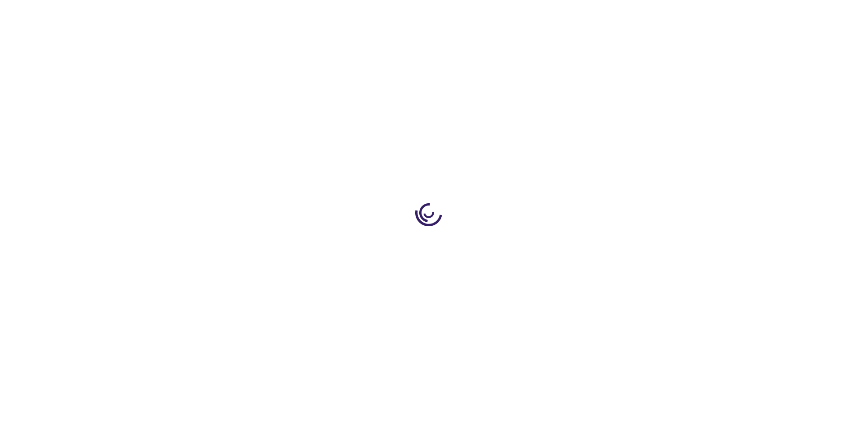
select select "US"
select select "52"
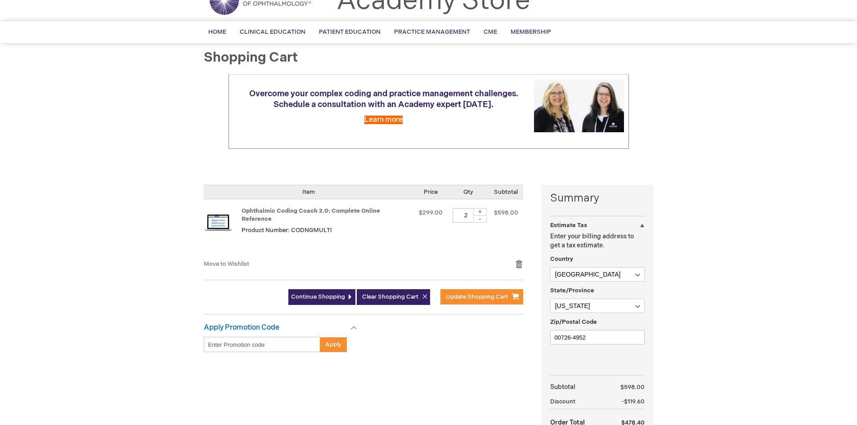
scroll to position [90, 0]
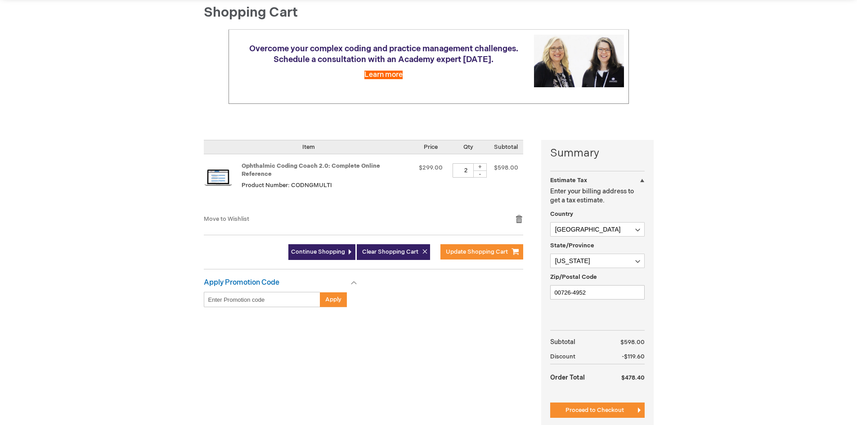
click at [483, 174] on div "-" at bounding box center [479, 173] width 13 height 7
type input "1"
click at [487, 248] on span "Update Shopping Cart" at bounding box center [477, 251] width 62 height 7
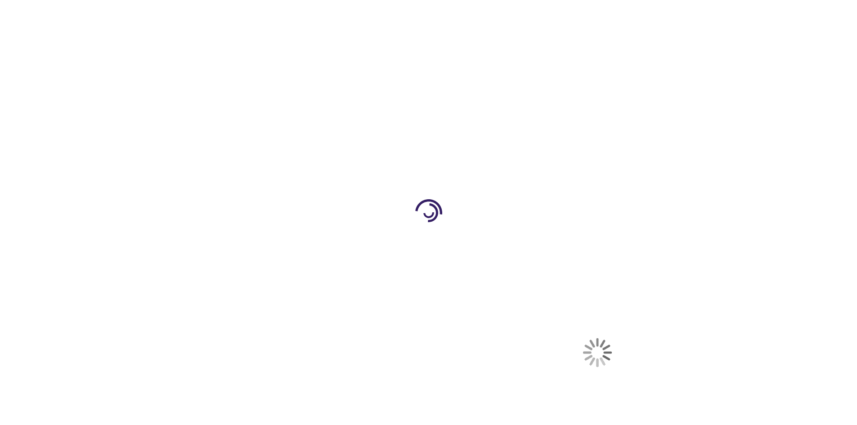
select select "US"
select select "52"
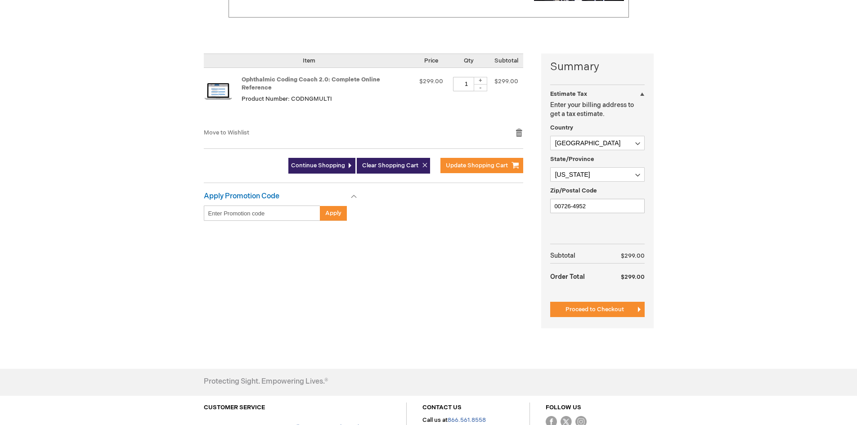
scroll to position [180, 0]
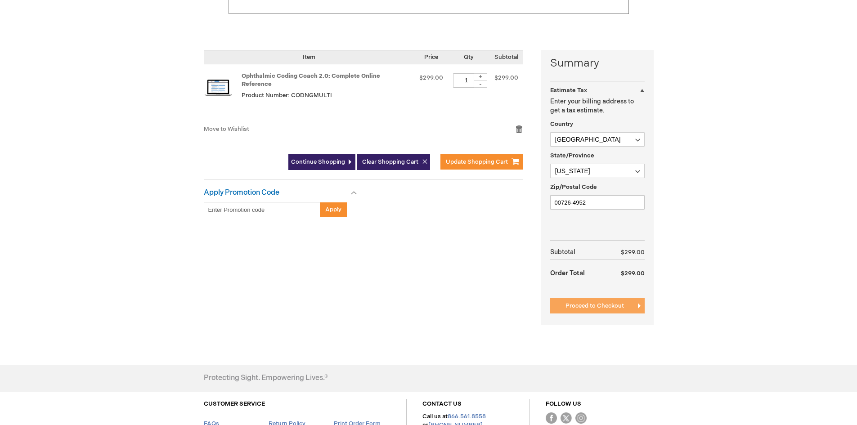
click at [604, 302] on span "Proceed to Checkout" at bounding box center [594, 305] width 58 height 7
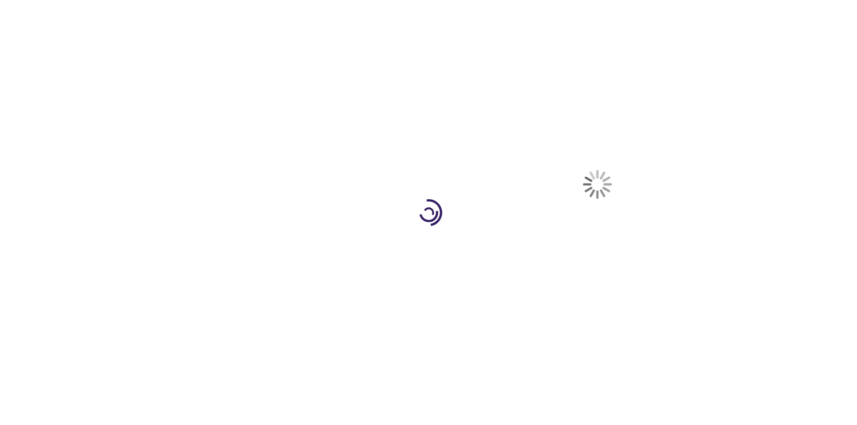
select select "US"
select select "52"
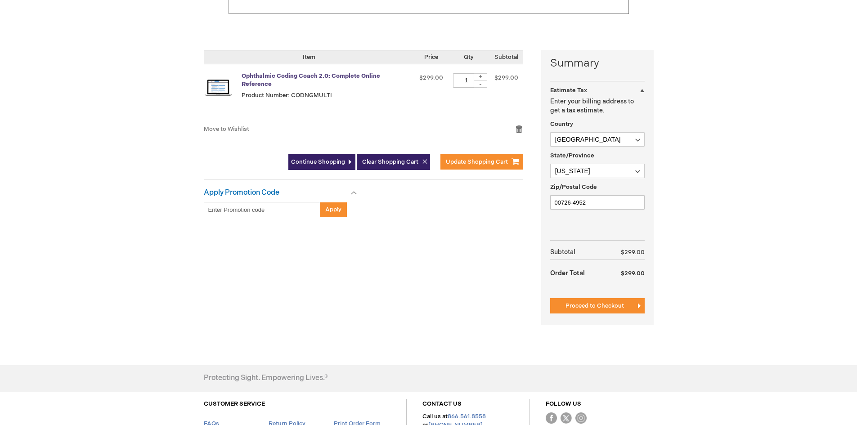
click at [336, 78] on link "Ophthalmic Coding Coach 2.0: Complete Online Reference" at bounding box center [311, 80] width 139 height 16
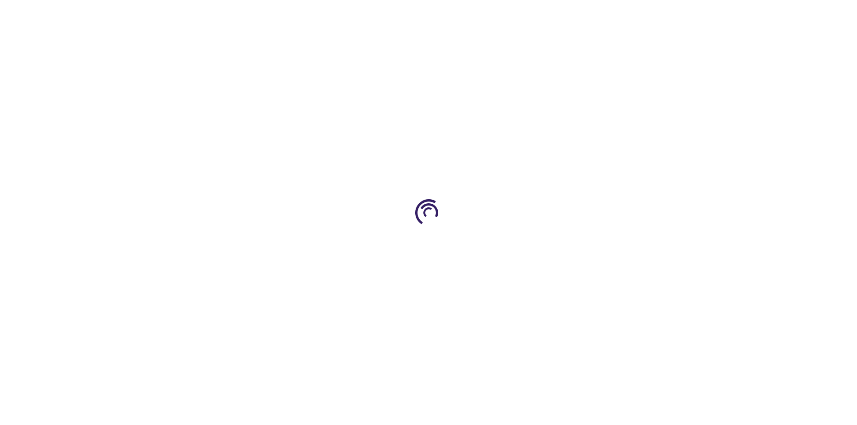
type input "0"
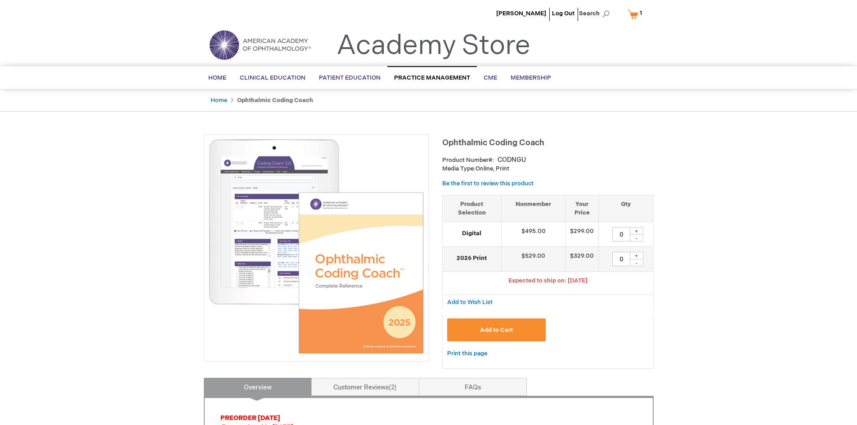
click at [603, 348] on div "Print this page" at bounding box center [547, 358] width 211 height 21
click at [638, 229] on div "+" at bounding box center [636, 231] width 13 height 8
type input "1"
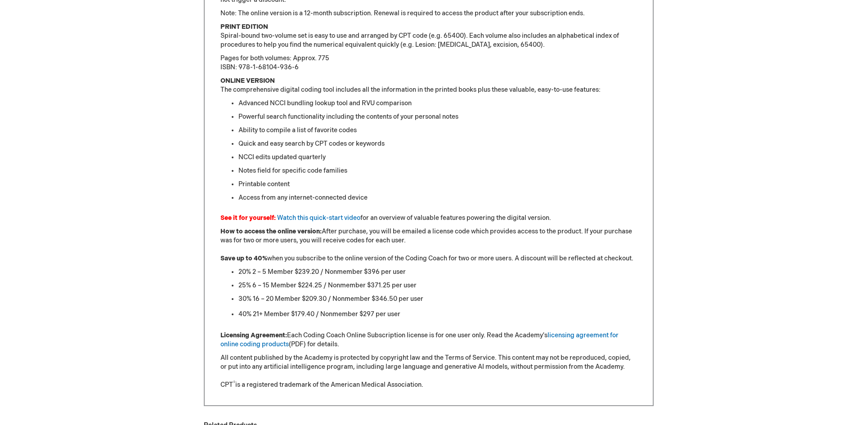
scroll to position [720, 0]
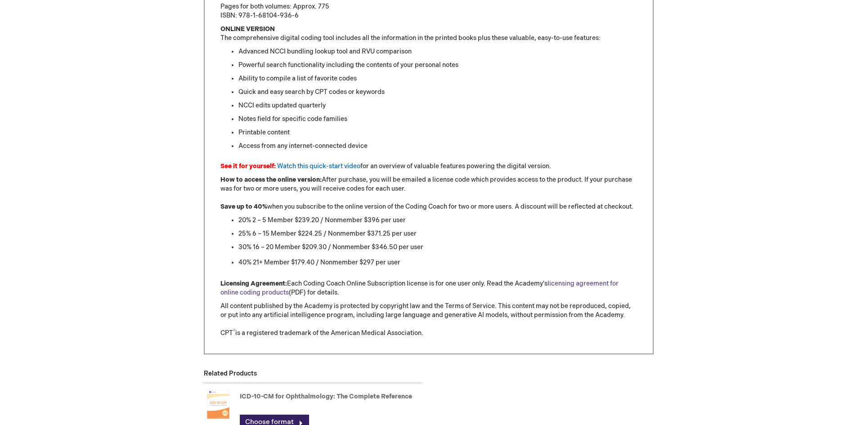
click at [571, 283] on link "licensing agreement for online coding products" at bounding box center [419, 288] width 398 height 17
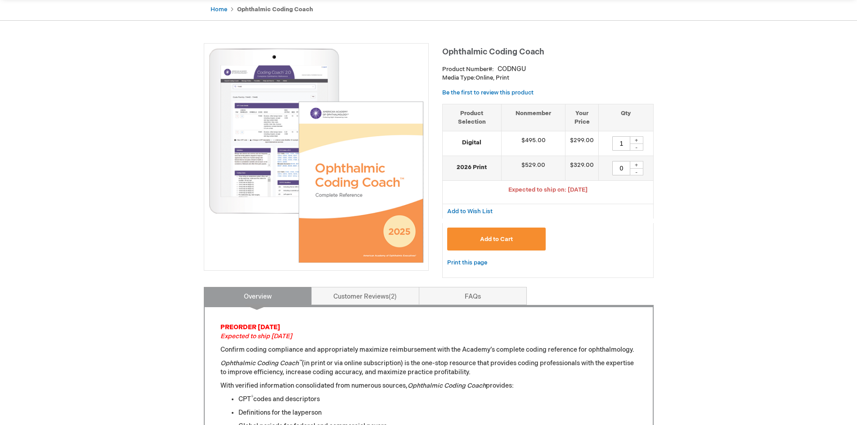
scroll to position [90, 0]
click at [635, 140] on div "+" at bounding box center [636, 141] width 13 height 8
type input "2"
click at [495, 239] on span "Add to Cart" at bounding box center [496, 240] width 33 height 7
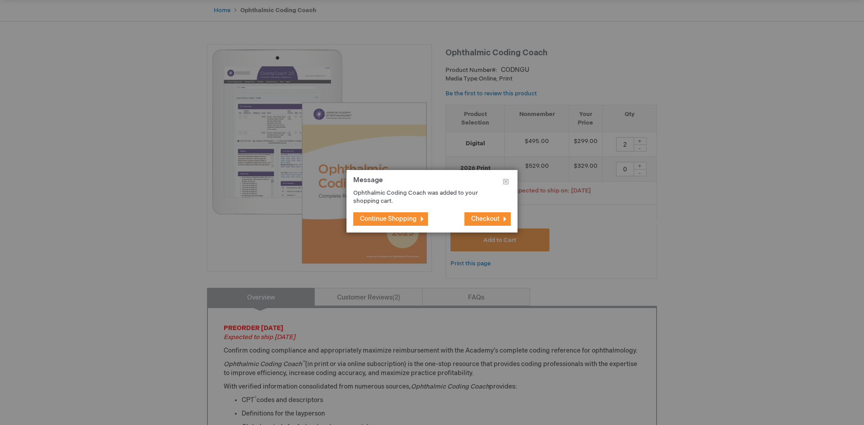
click at [399, 222] on span "Continue Shopping" at bounding box center [388, 219] width 57 height 8
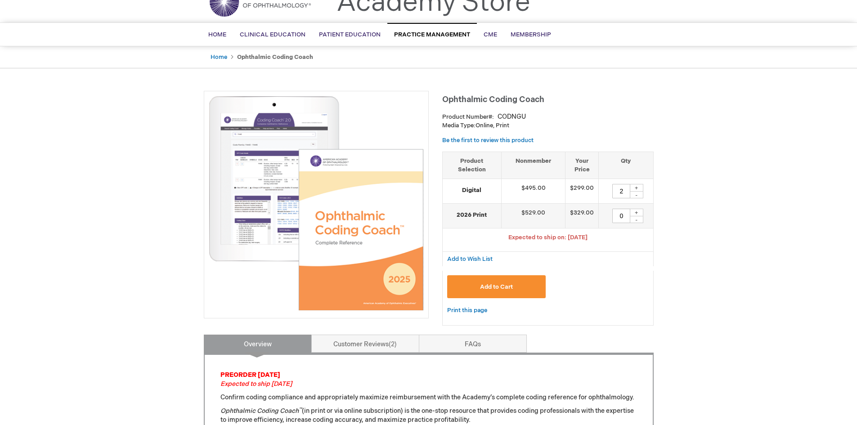
scroll to position [0, 0]
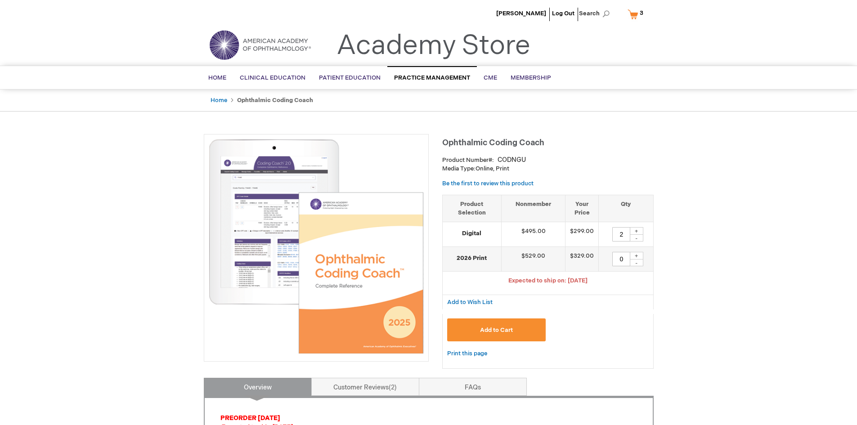
click at [636, 12] on link "My Cart 3 3 items" at bounding box center [637, 14] width 23 height 16
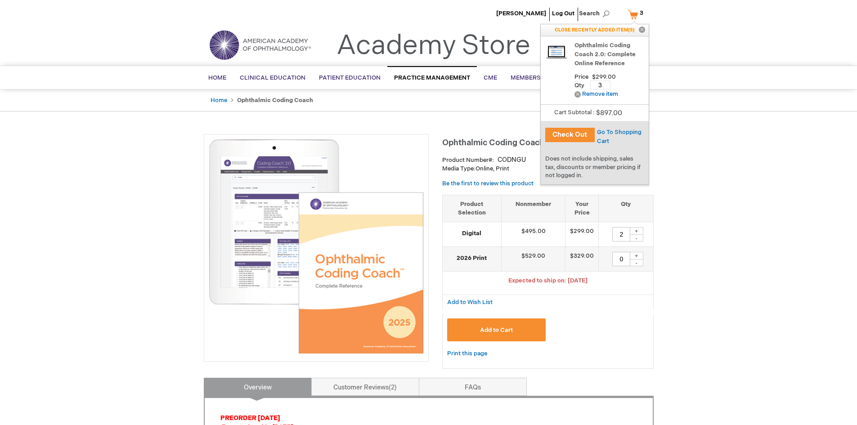
click at [604, 84] on input "3" at bounding box center [600, 85] width 20 height 9
type input "2"
click at [628, 85] on span "Update" at bounding box center [628, 84] width 20 height 7
click at [569, 134] on button "Check Out" at bounding box center [569, 135] width 49 height 14
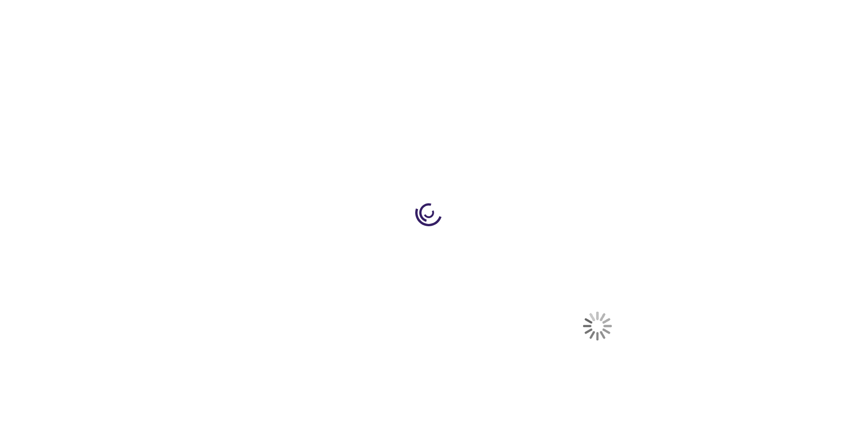
select select "US"
select select "52"
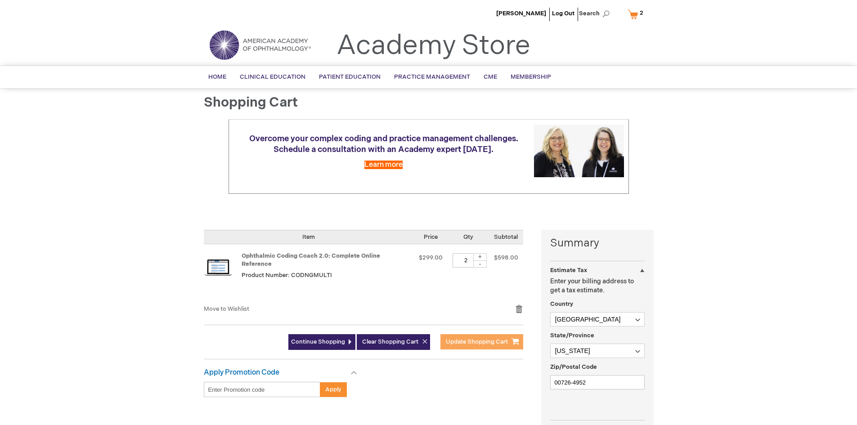
click at [487, 338] on span "Update Shopping Cart" at bounding box center [477, 341] width 62 height 7
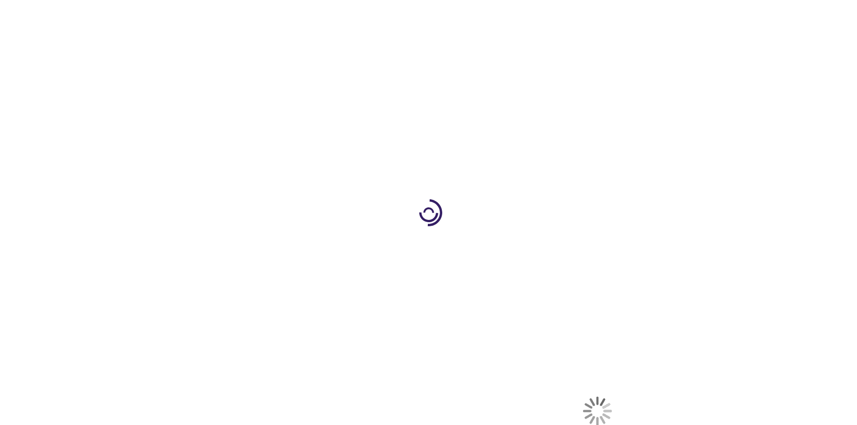
select select "US"
select select "52"
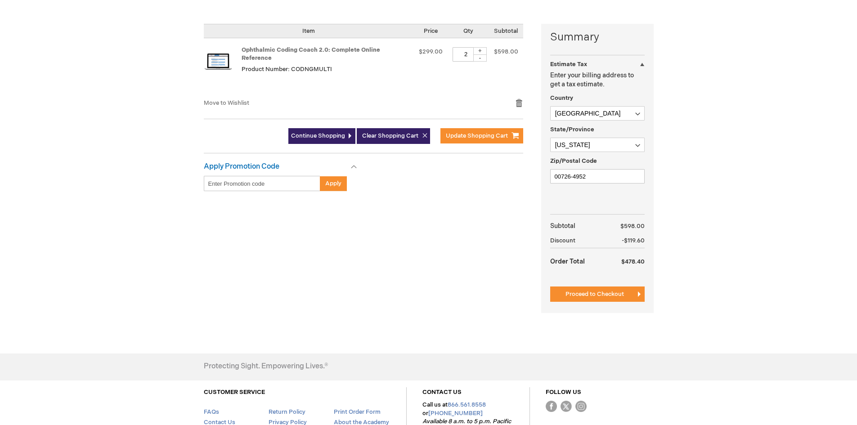
scroll to position [225, 0]
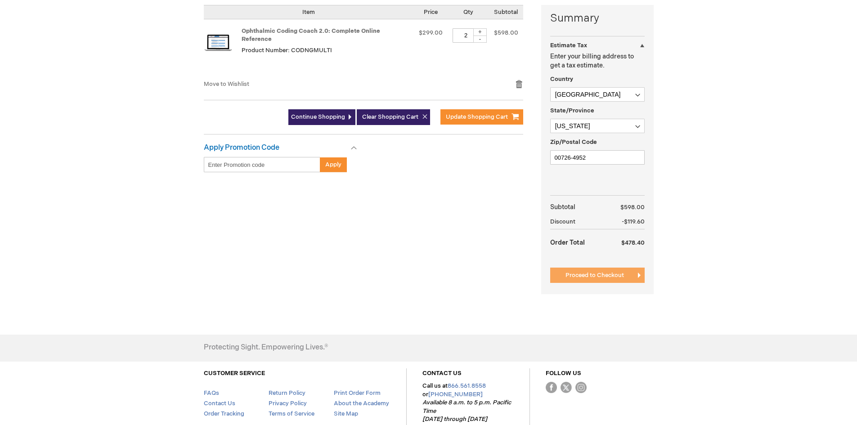
click at [617, 276] on span "Proceed to Checkout" at bounding box center [594, 275] width 58 height 7
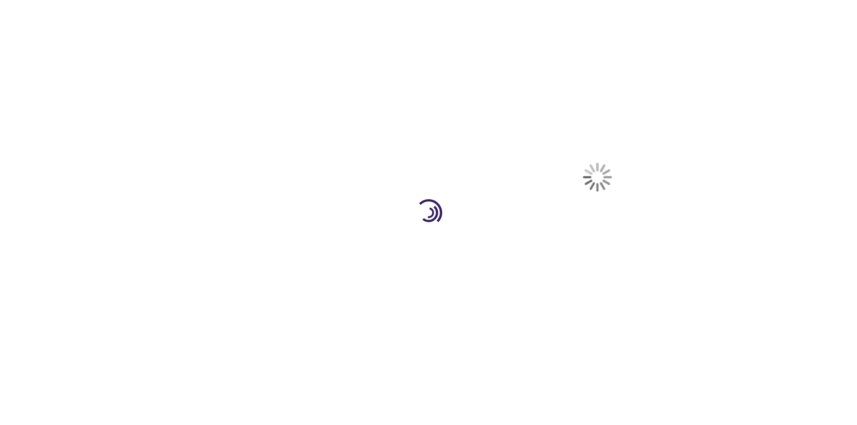
select select "US"
select select "52"
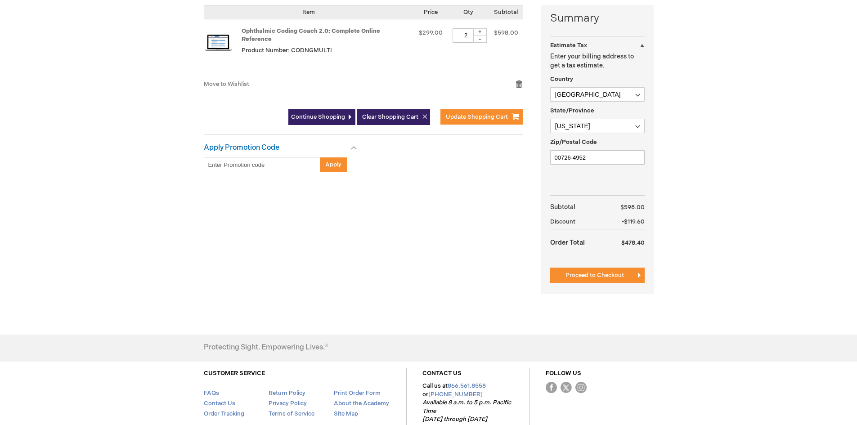
click at [480, 40] on div "-" at bounding box center [479, 39] width 13 height 7
type input "1"
click at [473, 113] on span "Update Shopping Cart" at bounding box center [477, 116] width 62 height 7
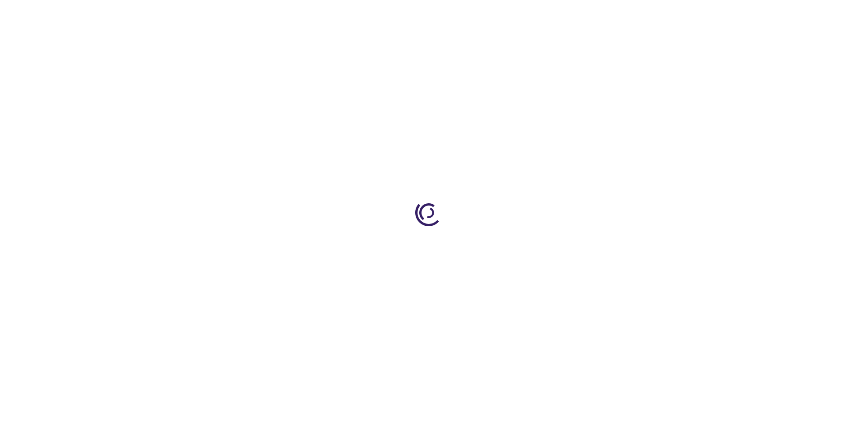
select select "US"
select select "52"
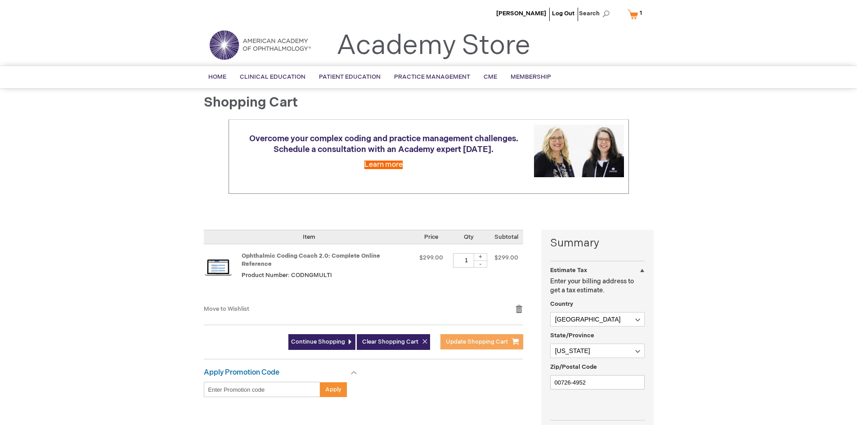
click at [487, 338] on button "Update Shopping Cart" at bounding box center [481, 341] width 83 height 15
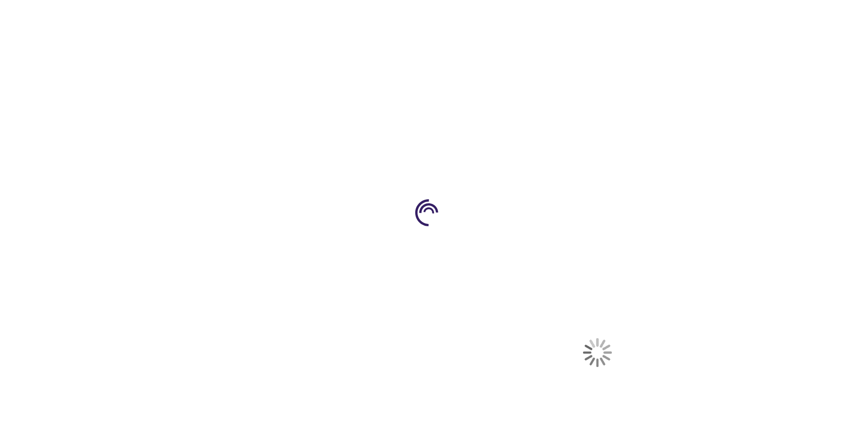
select select "US"
select select "52"
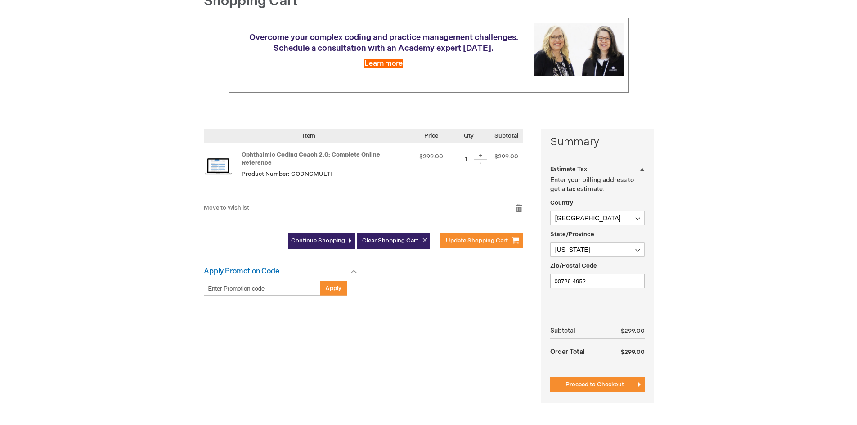
scroll to position [135, 0]
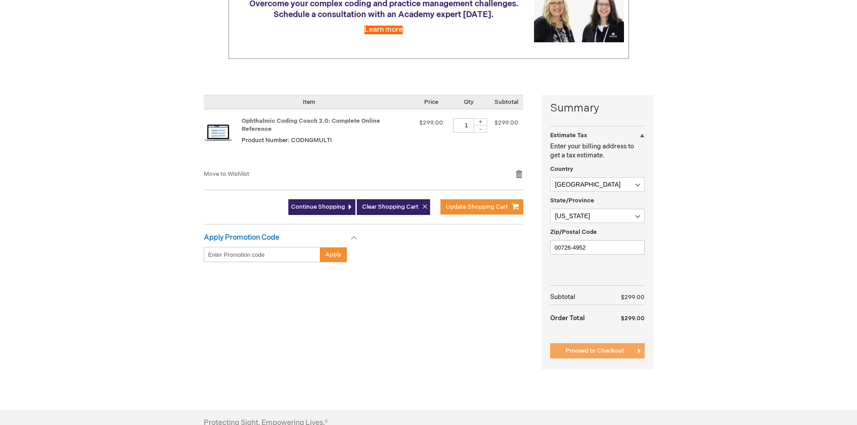
click at [582, 350] on span "Proceed to Checkout" at bounding box center [594, 350] width 58 height 7
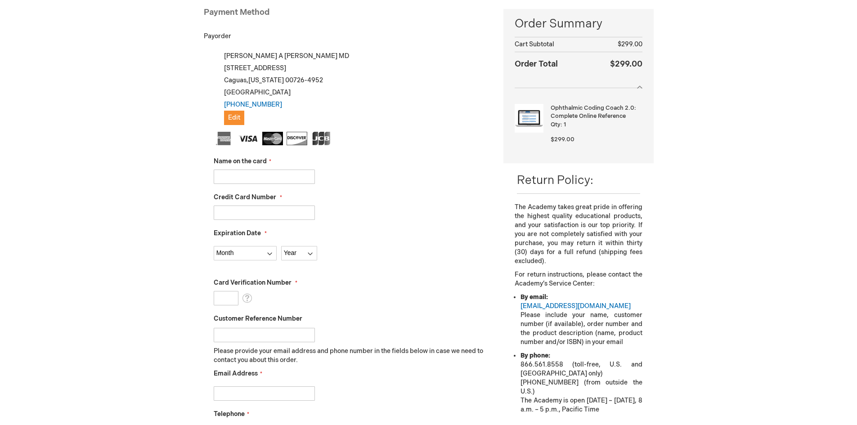
scroll to position [180, 0]
